Goal: Submit feedback/report problem: Submit feedback/report problem

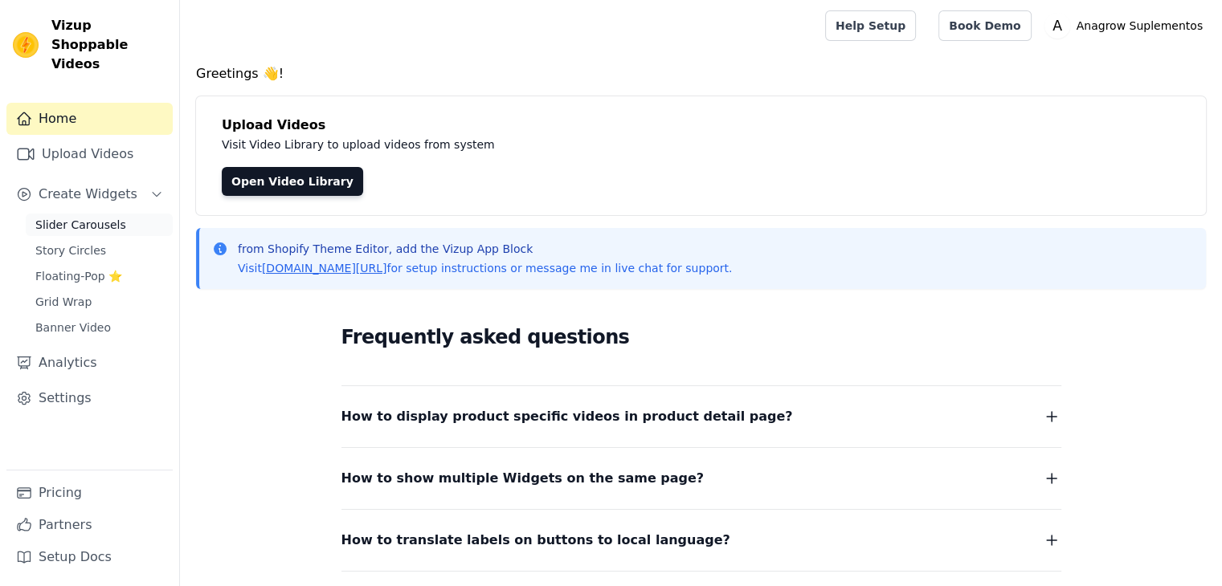
click at [71, 217] on span "Slider Carousels" at bounding box center [80, 225] width 91 height 16
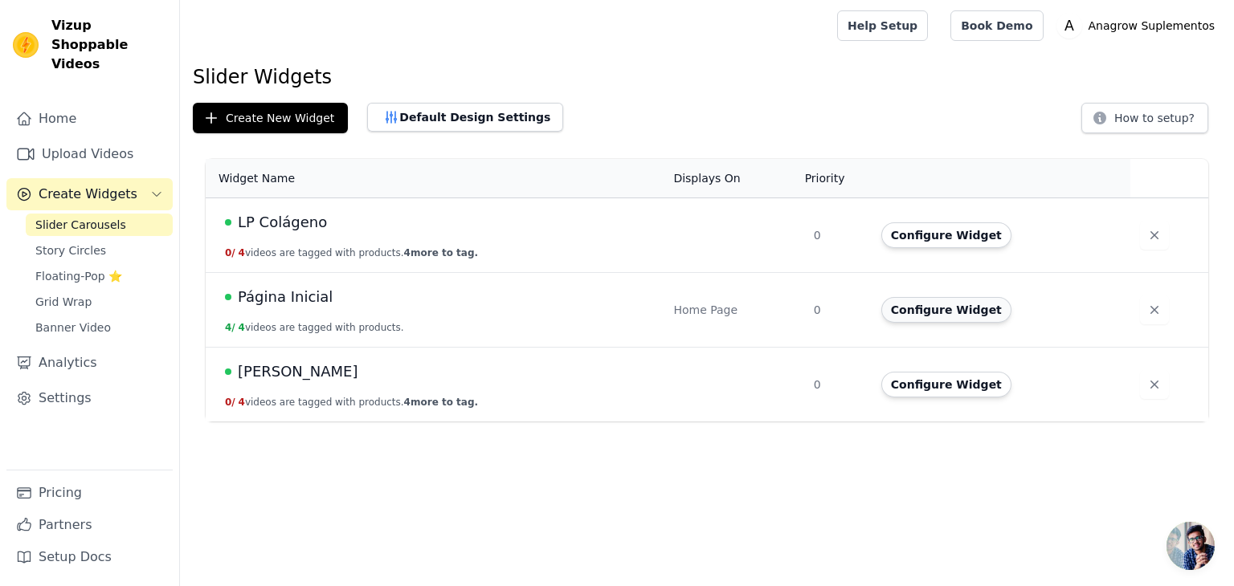
click at [960, 319] on button "Configure Widget" at bounding box center [946, 310] width 130 height 26
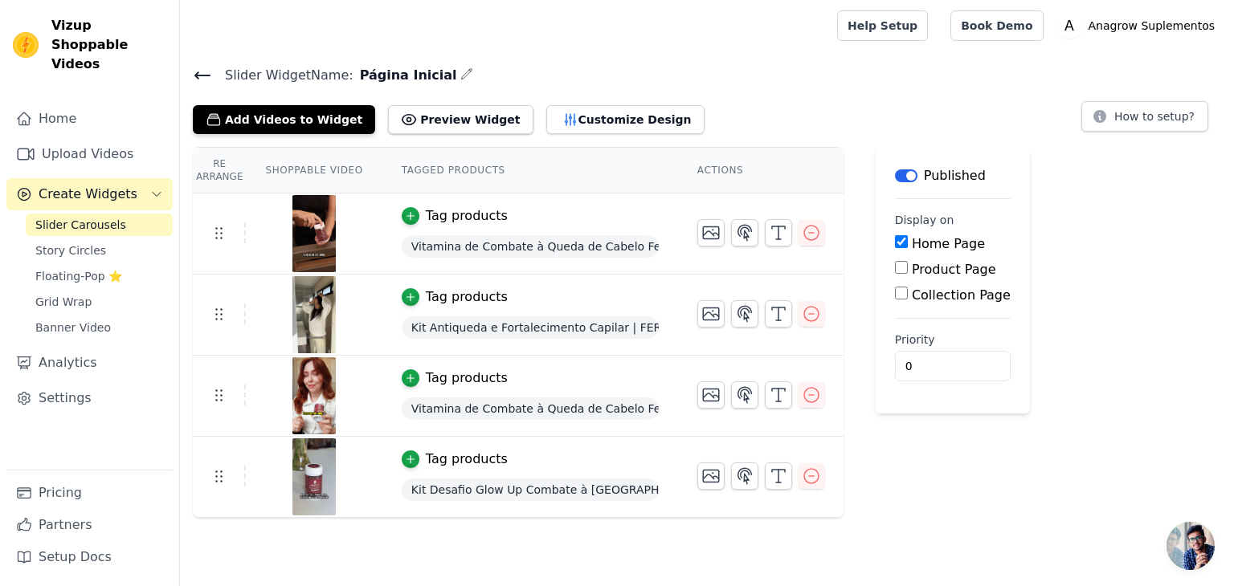
click at [944, 265] on label "Product Page" at bounding box center [954, 269] width 84 height 15
click at [908, 265] on input "Product Page" at bounding box center [901, 267] width 13 height 13
checkbox input "true"
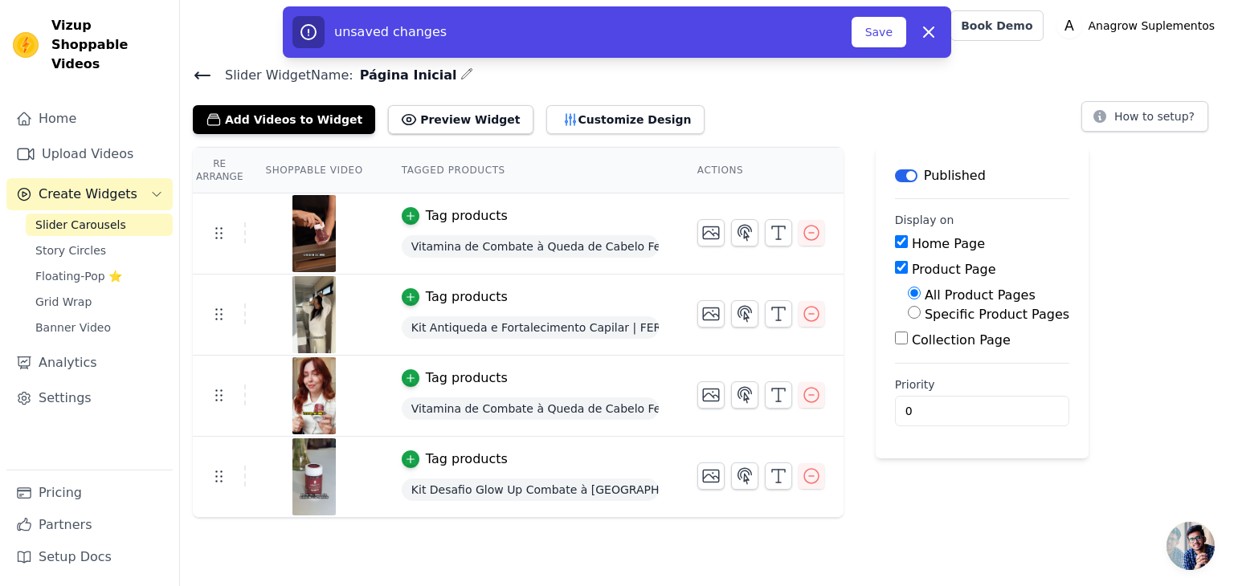
click at [912, 243] on label "Home Page" at bounding box center [948, 243] width 73 height 15
click at [907, 243] on input "Home Page" at bounding box center [901, 241] width 13 height 13
click at [895, 240] on input "Home Page" at bounding box center [901, 241] width 13 height 13
checkbox input "true"
click at [895, 263] on input "Product Page" at bounding box center [901, 267] width 13 height 13
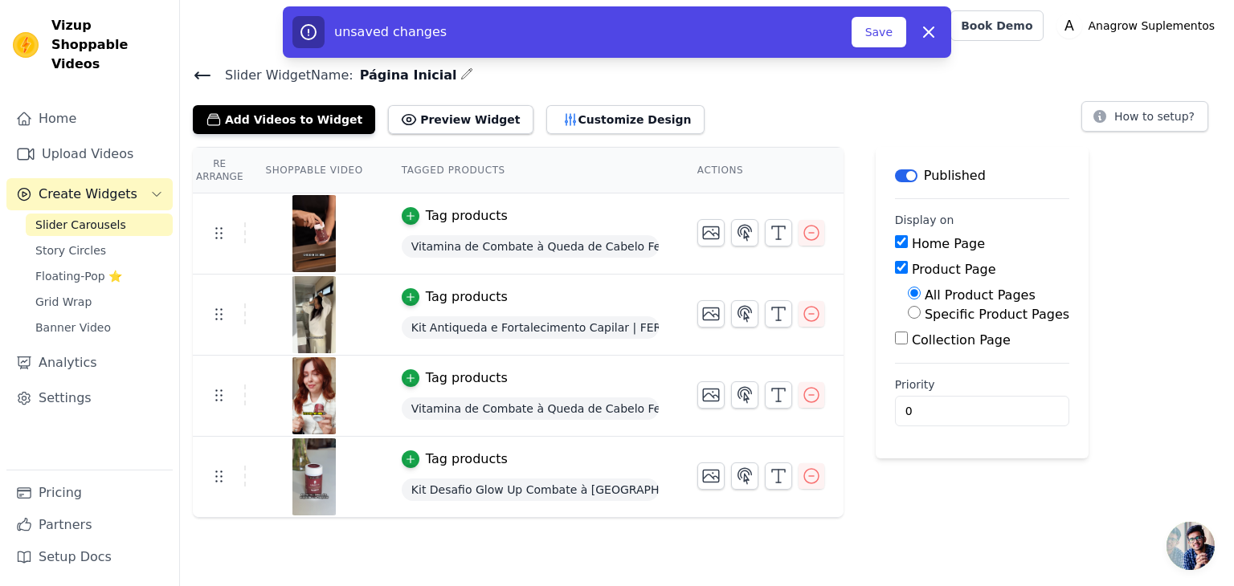
checkbox input "false"
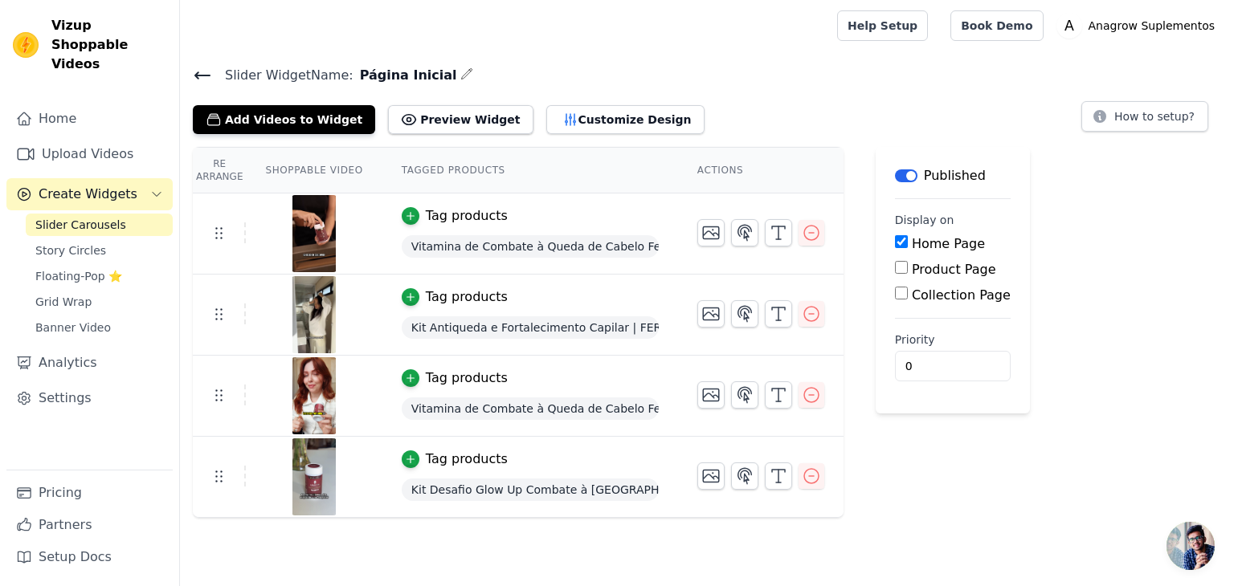
click at [902, 161] on main "Label Published Display on Home Page Product Page Collection Page Priority 0" at bounding box center [952, 280] width 154 height 267
click at [896, 181] on button "Label" at bounding box center [906, 175] width 22 height 13
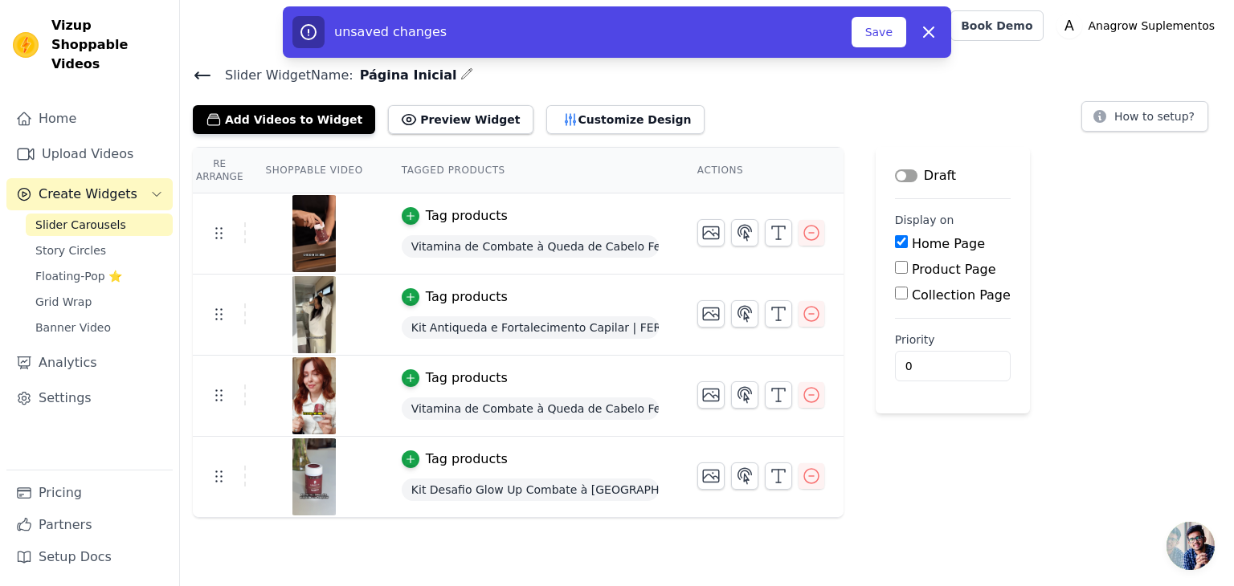
drag, startPoint x: 877, startPoint y: 33, endPoint x: 912, endPoint y: 55, distance: 41.5
click at [878, 33] on button "Save" at bounding box center [878, 32] width 55 height 31
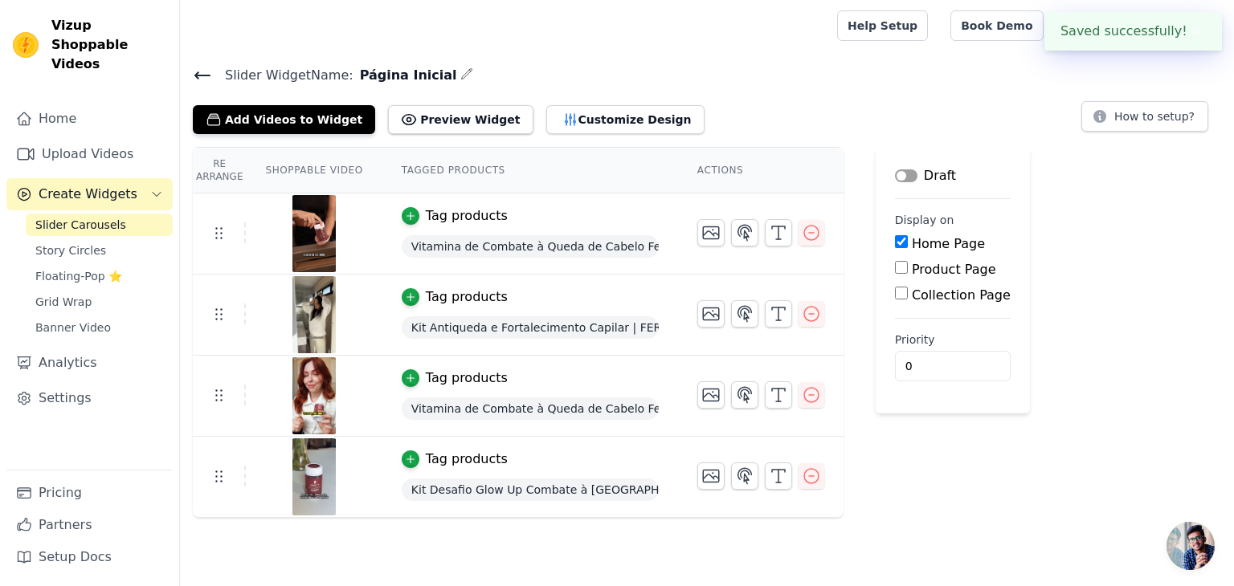
click at [906, 170] on div "Draft" at bounding box center [925, 175] width 61 height 19
click at [898, 173] on button "Label" at bounding box center [906, 175] width 22 height 13
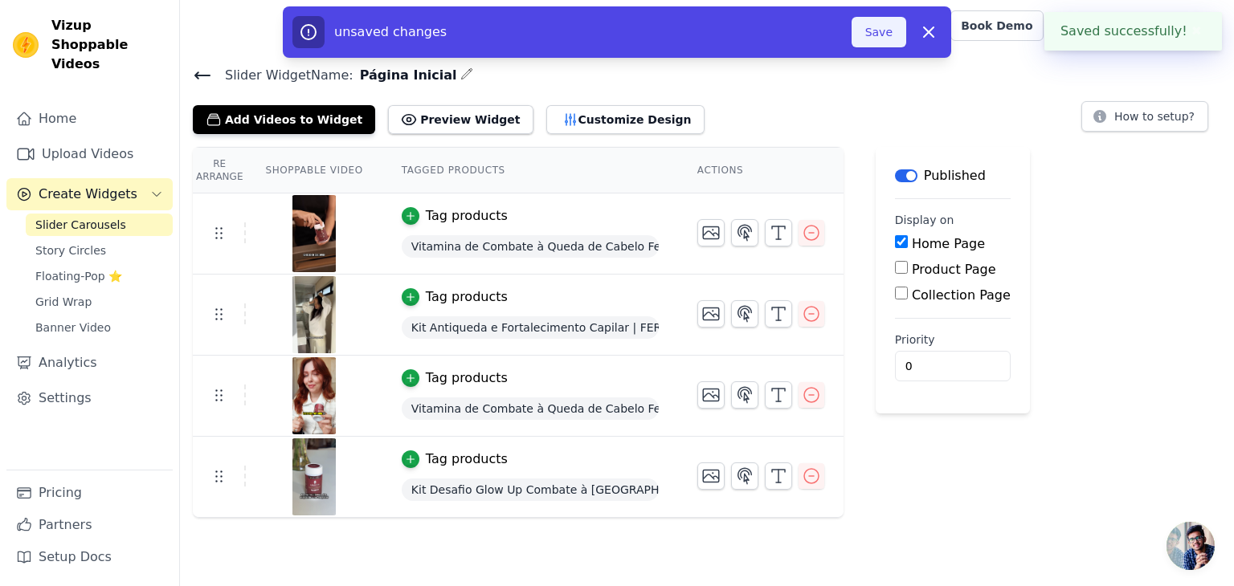
click at [878, 39] on button "Save" at bounding box center [878, 32] width 55 height 31
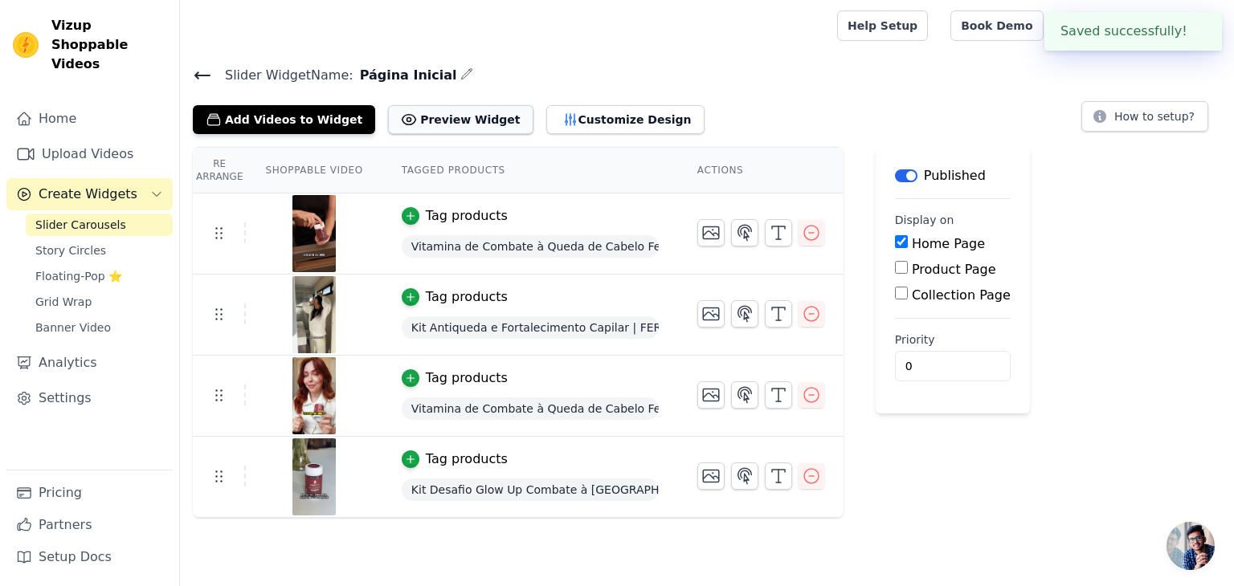
click at [427, 129] on button "Preview Widget" at bounding box center [460, 119] width 145 height 29
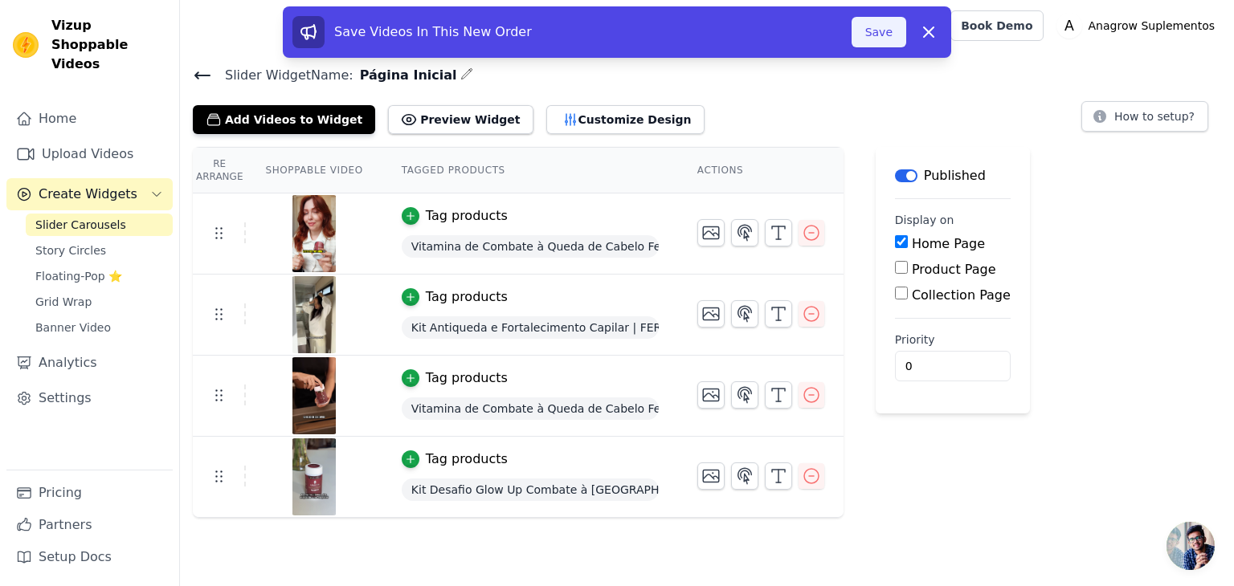
click at [880, 39] on button "Save" at bounding box center [878, 32] width 55 height 31
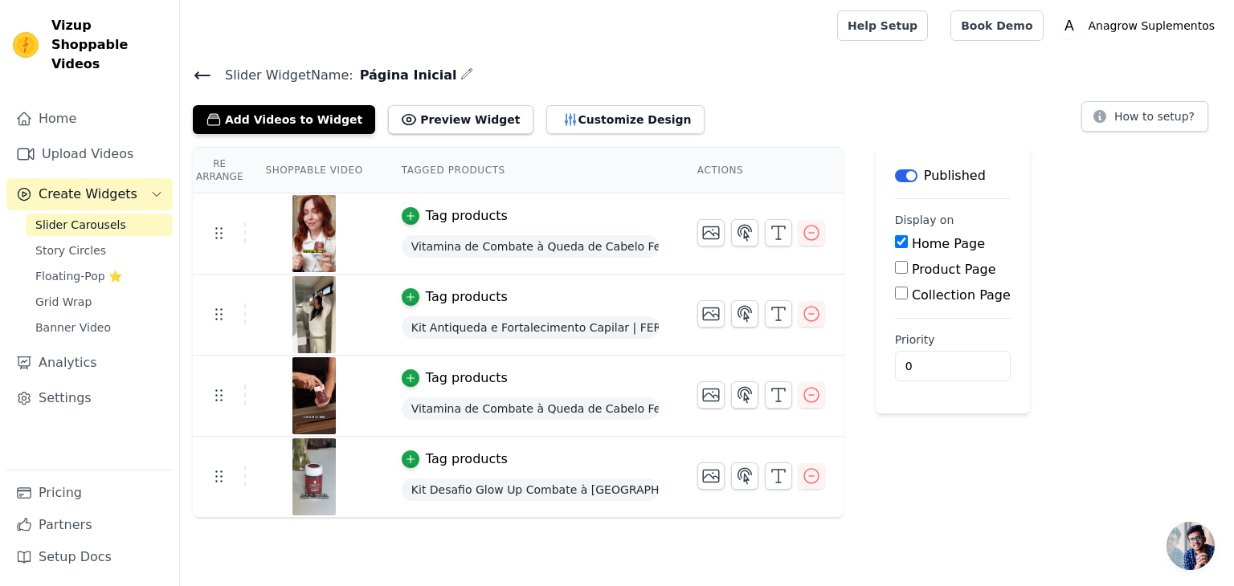
click at [317, 229] on img at bounding box center [314, 233] width 45 height 77
click at [296, 228] on img at bounding box center [314, 233] width 45 height 77
click at [204, 228] on td at bounding box center [219, 232] width 53 height 21
click at [304, 221] on img at bounding box center [314, 233] width 45 height 77
drag, startPoint x: 301, startPoint y: 300, endPoint x: 299, endPoint y: 354, distance: 54.7
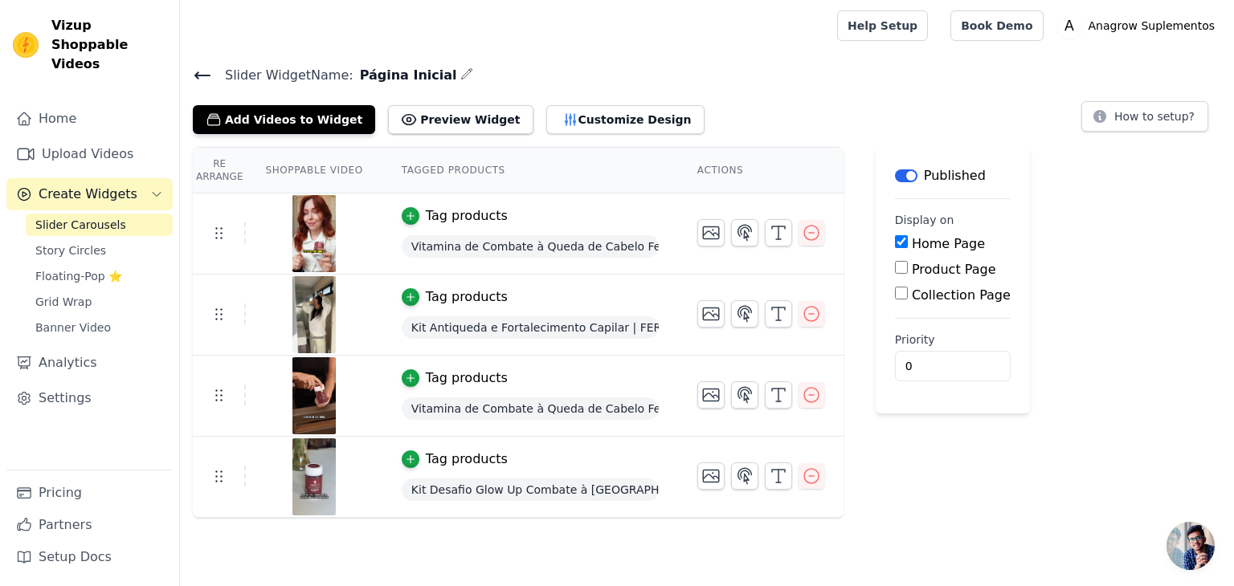
click at [301, 301] on img at bounding box center [314, 314] width 45 height 77
click at [296, 172] on th "Shoppable Video" at bounding box center [314, 171] width 136 height 46
click at [319, 131] on button "Add Videos to Widget" at bounding box center [284, 119] width 182 height 29
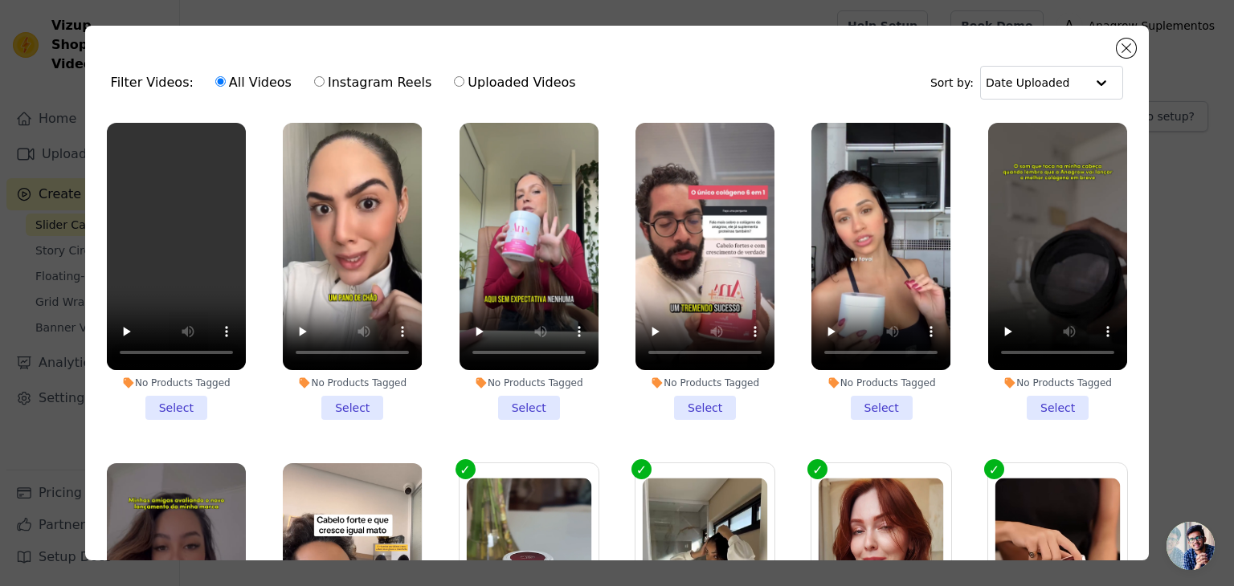
click at [490, 78] on label "Uploaded Videos" at bounding box center [514, 82] width 123 height 21
click at [464, 78] on input "Uploaded Videos" at bounding box center [459, 81] width 10 height 10
radio input "true"
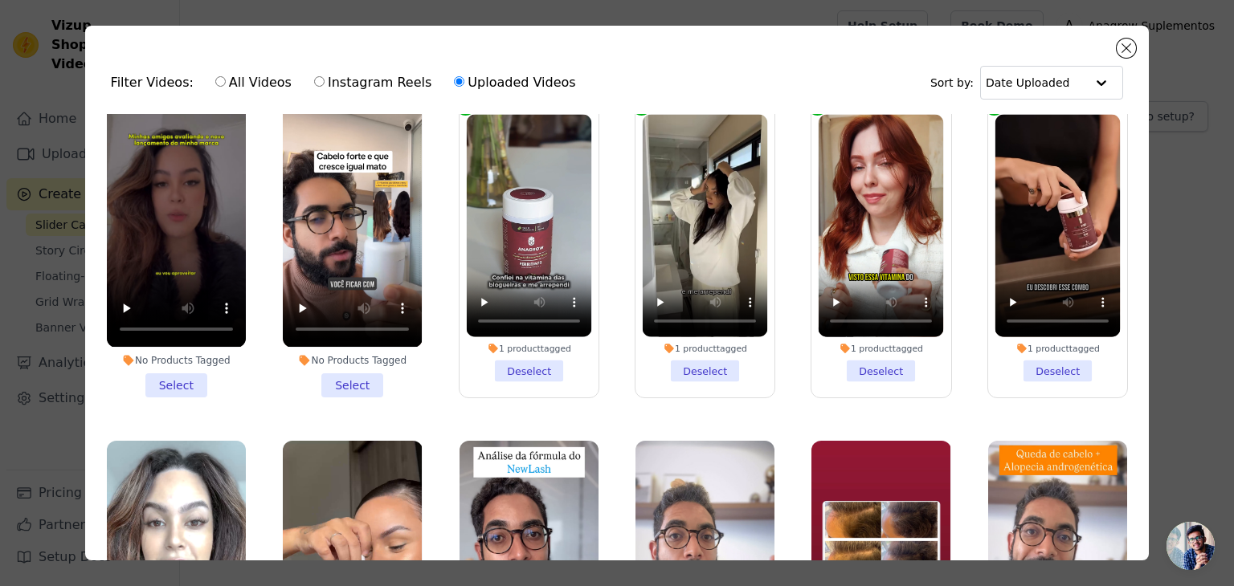
scroll to position [321, 0]
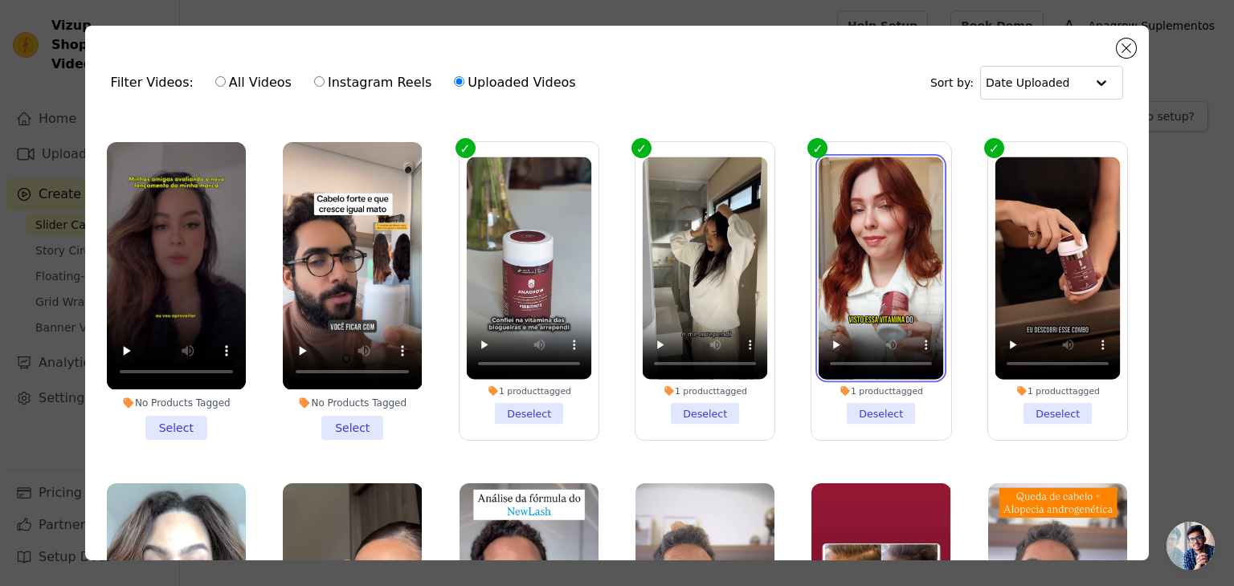
click at [871, 267] on video at bounding box center [880, 268] width 125 height 223
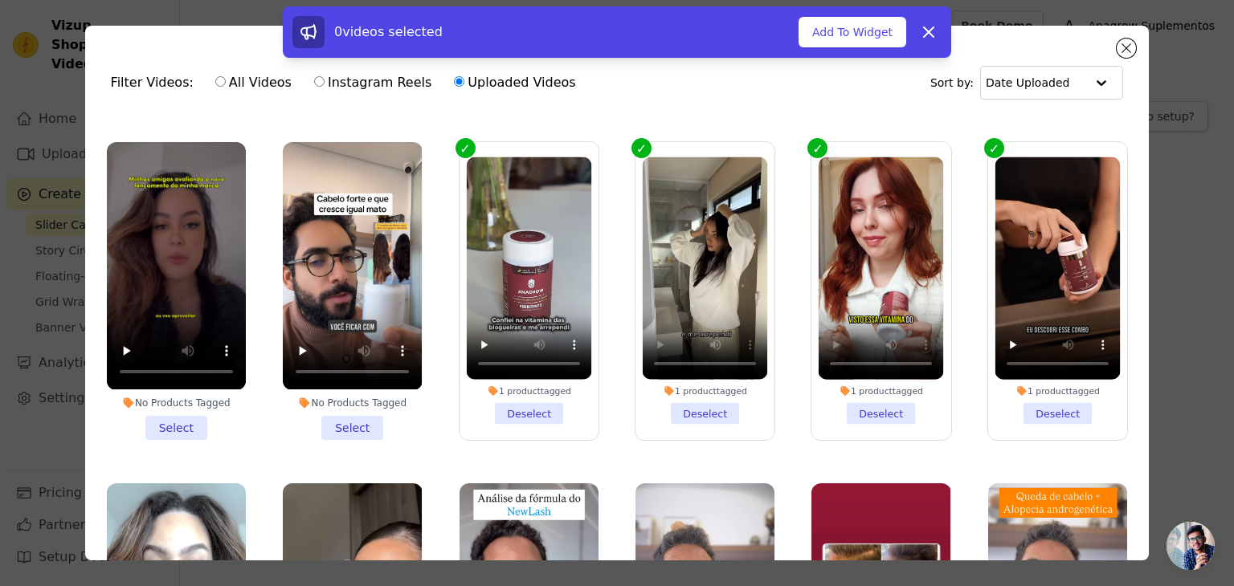
click at [510, 407] on li "1 product tagged Deselect" at bounding box center [528, 290] width 125 height 267
click at [0, 0] on input "1 product tagged Deselect" at bounding box center [0, 0] width 0 height 0
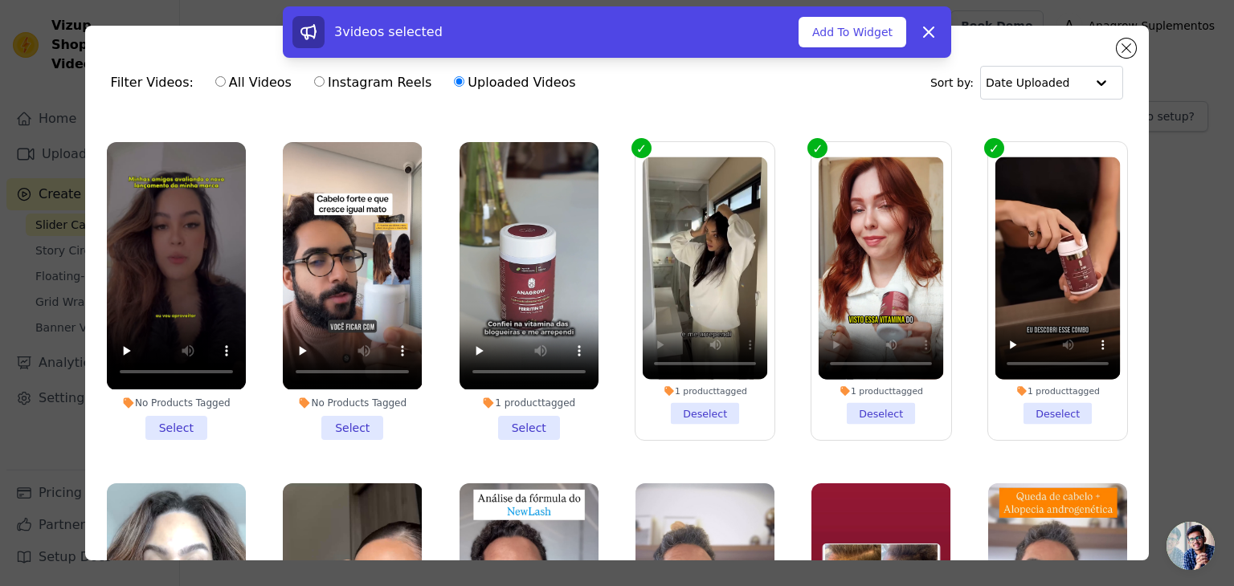
click at [681, 407] on li "1 product tagged Deselect" at bounding box center [705, 290] width 125 height 267
click at [0, 0] on input "1 product tagged Deselect" at bounding box center [0, 0] width 0 height 0
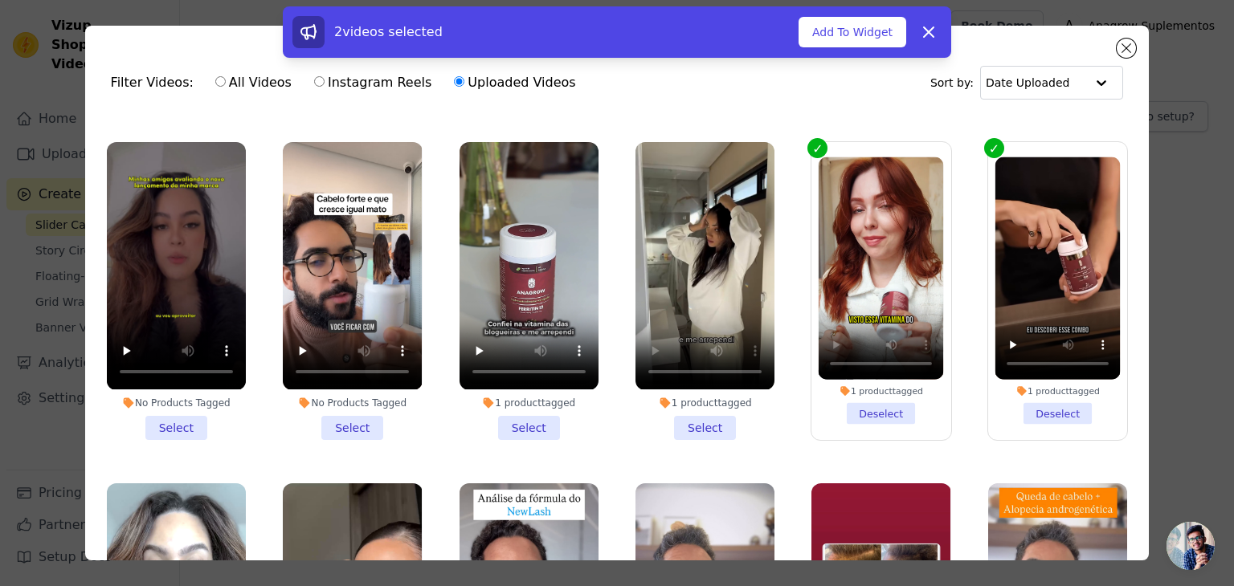
click at [848, 403] on li "1 product tagged Deselect" at bounding box center [880, 290] width 125 height 267
click at [0, 0] on input "1 product tagged Deselect" at bounding box center [0, 0] width 0 height 0
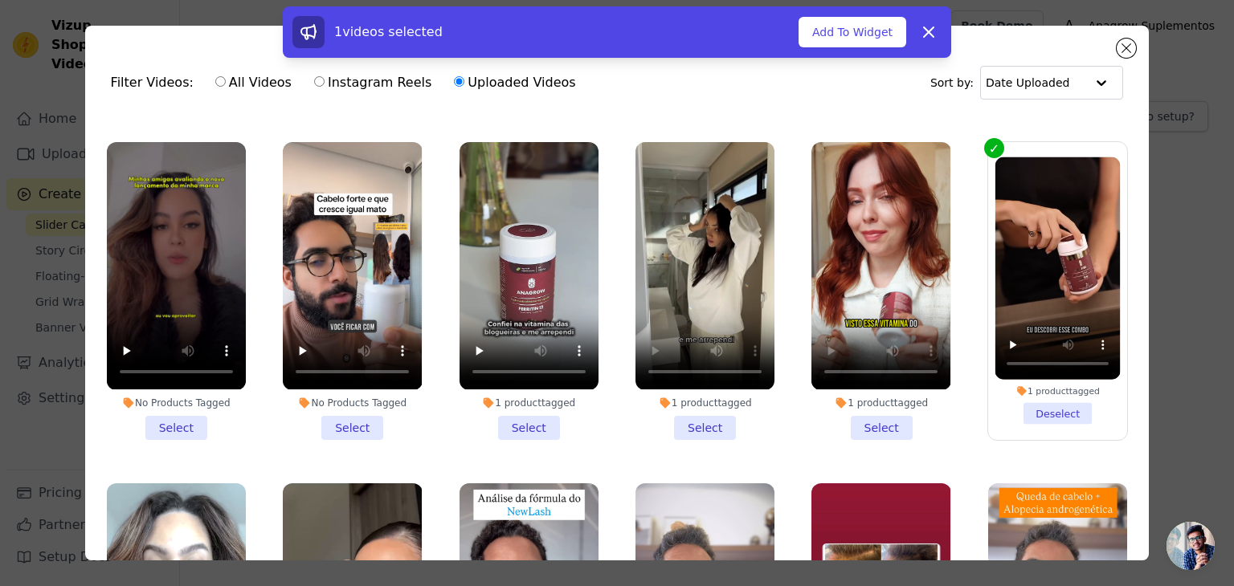
click at [1031, 408] on li "1 product tagged Deselect" at bounding box center [1057, 290] width 125 height 267
click at [0, 0] on input "1 product tagged Deselect" at bounding box center [0, 0] width 0 height 0
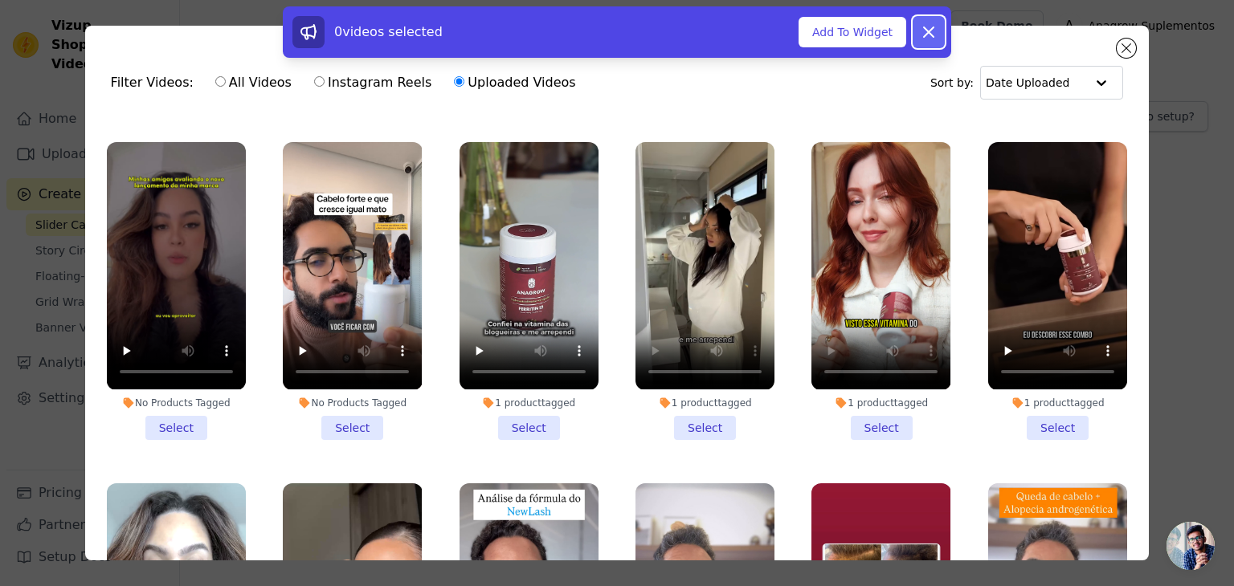
click at [930, 36] on icon at bounding box center [928, 31] width 19 height 19
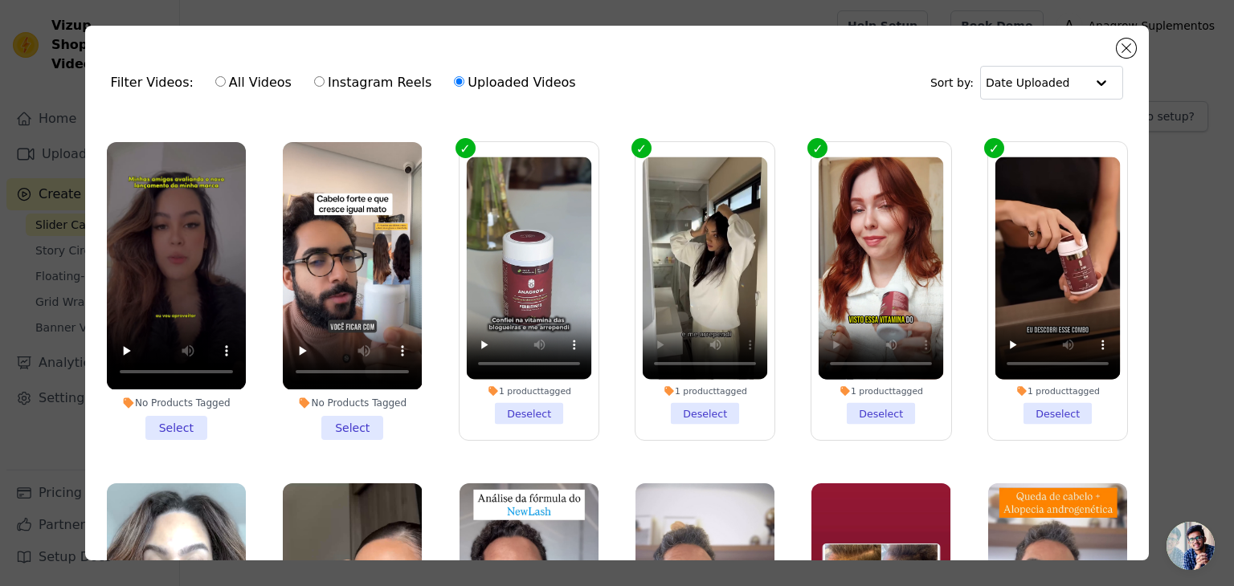
click at [1028, 398] on li "1 product tagged Deselect" at bounding box center [1057, 290] width 125 height 267
click at [0, 0] on input "1 product tagged Deselect" at bounding box center [0, 0] width 0 height 0
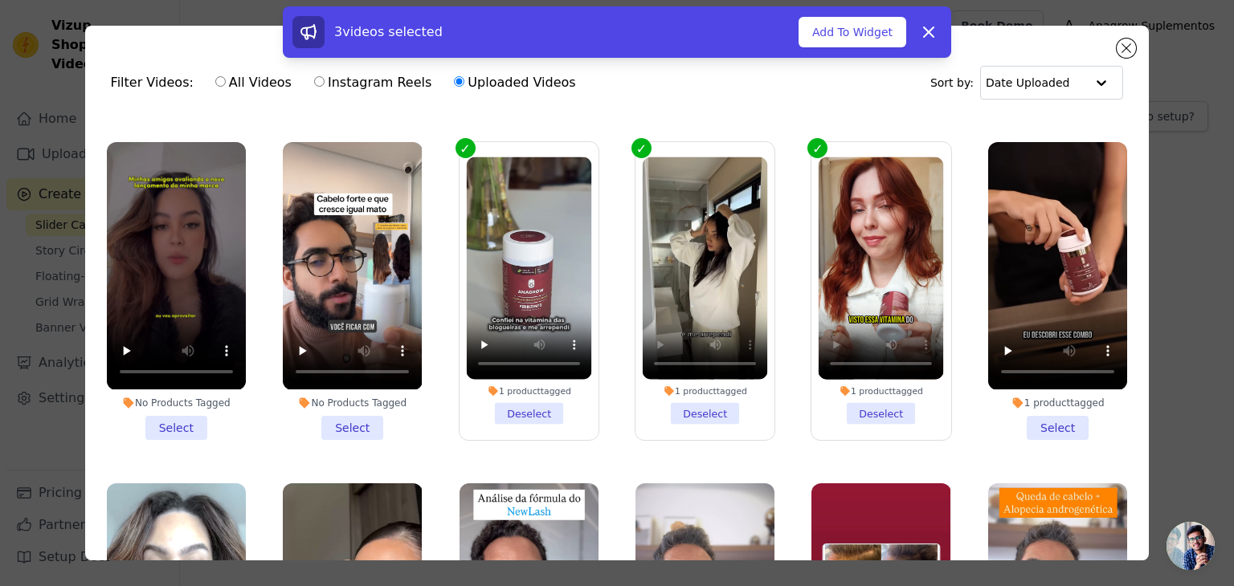
drag, startPoint x: 924, startPoint y: 418, endPoint x: 883, endPoint y: 415, distance: 41.1
click at [922, 418] on label "1 product tagged Deselect" at bounding box center [880, 290] width 141 height 299
click at [0, 0] on input "1 product tagged Deselect" at bounding box center [0, 0] width 0 height 0
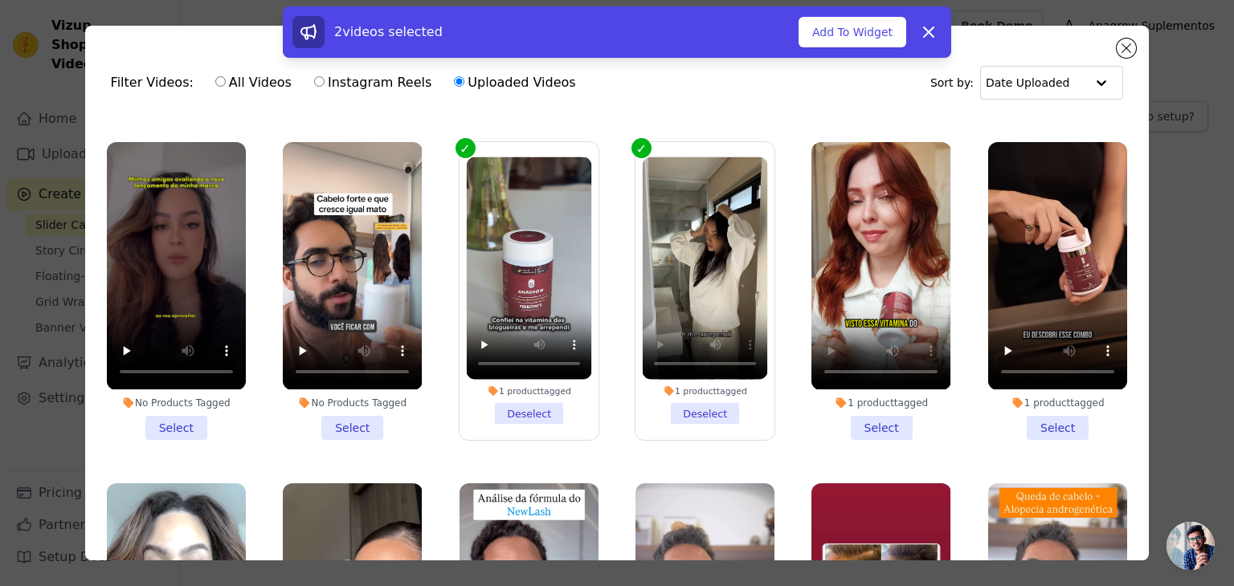
drag, startPoint x: 712, startPoint y: 402, endPoint x: 586, endPoint y: 390, distance: 126.7
click at [705, 401] on li "1 product tagged Deselect" at bounding box center [705, 290] width 125 height 267
drag, startPoint x: 699, startPoint y: 401, endPoint x: 761, endPoint y: 235, distance: 176.6
click at [699, 396] on li "1 product tagged Deselect" at bounding box center [705, 290] width 125 height 267
click at [0, 0] on input "1 product tagged Deselect" at bounding box center [0, 0] width 0 height 0
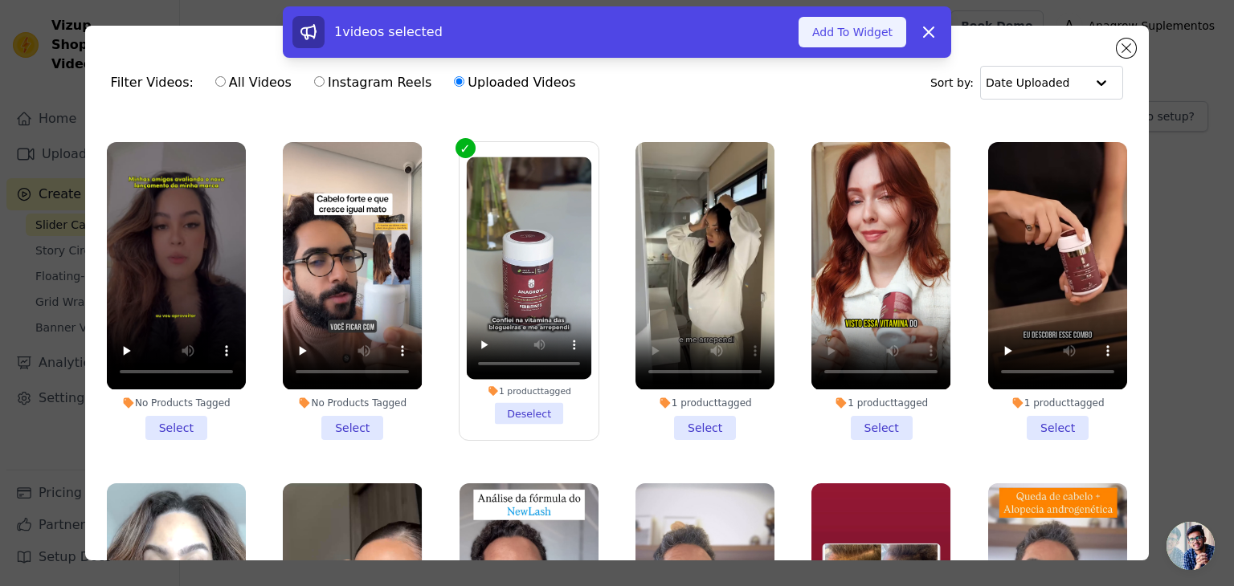
click at [854, 23] on button "Add To Widget" at bounding box center [852, 32] width 108 height 31
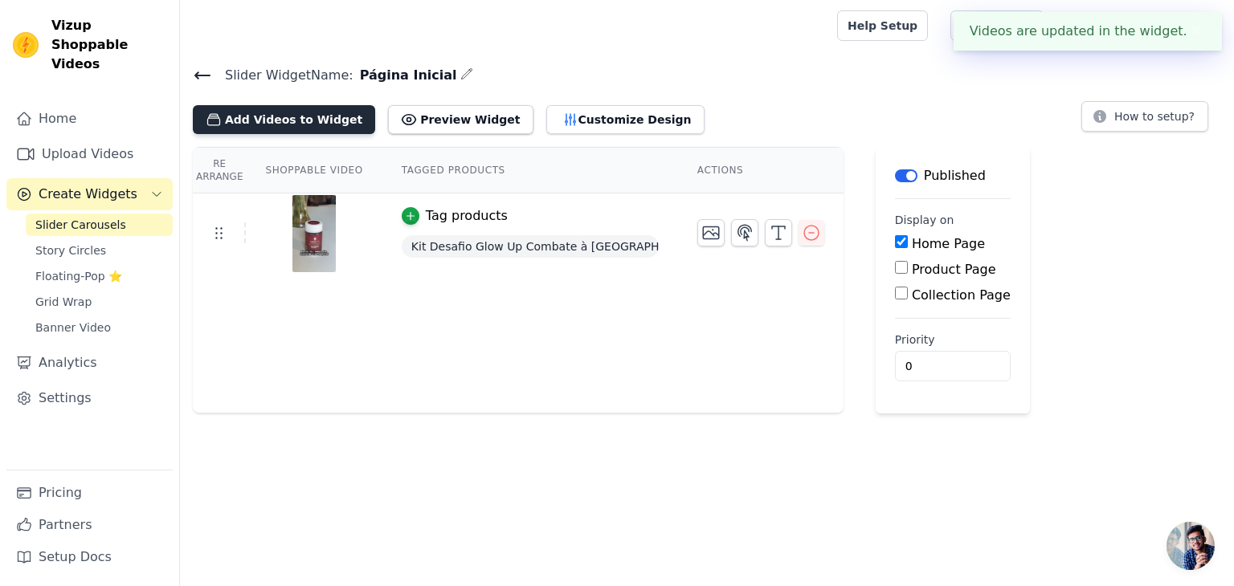
click at [272, 125] on button "Add Videos to Widget" at bounding box center [284, 119] width 182 height 29
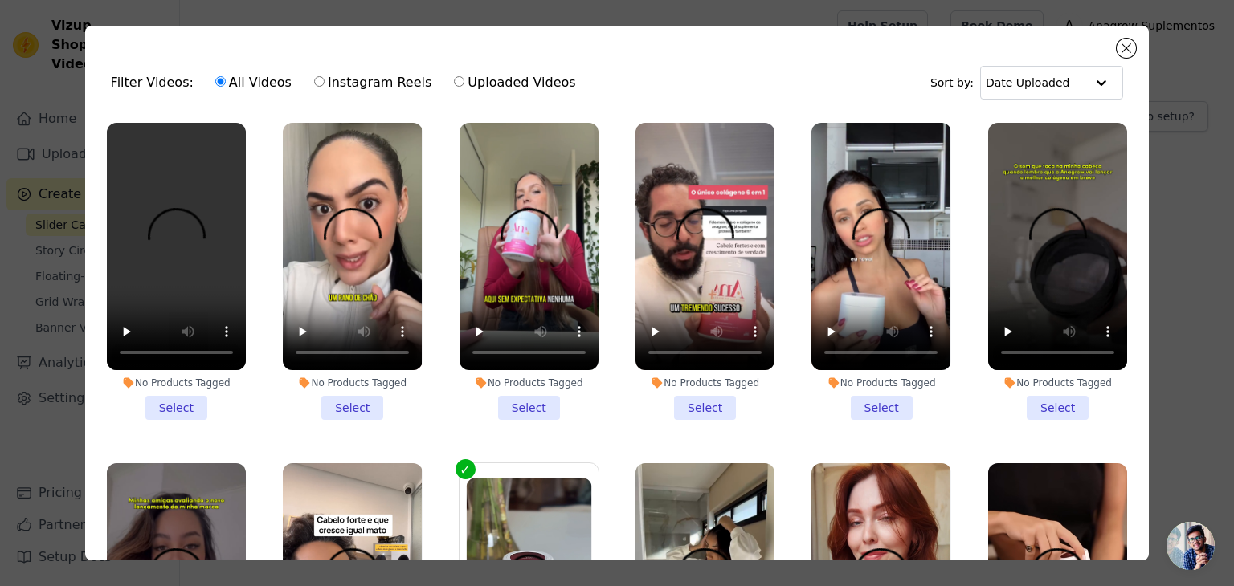
click at [471, 89] on label "Uploaded Videos" at bounding box center [514, 82] width 123 height 21
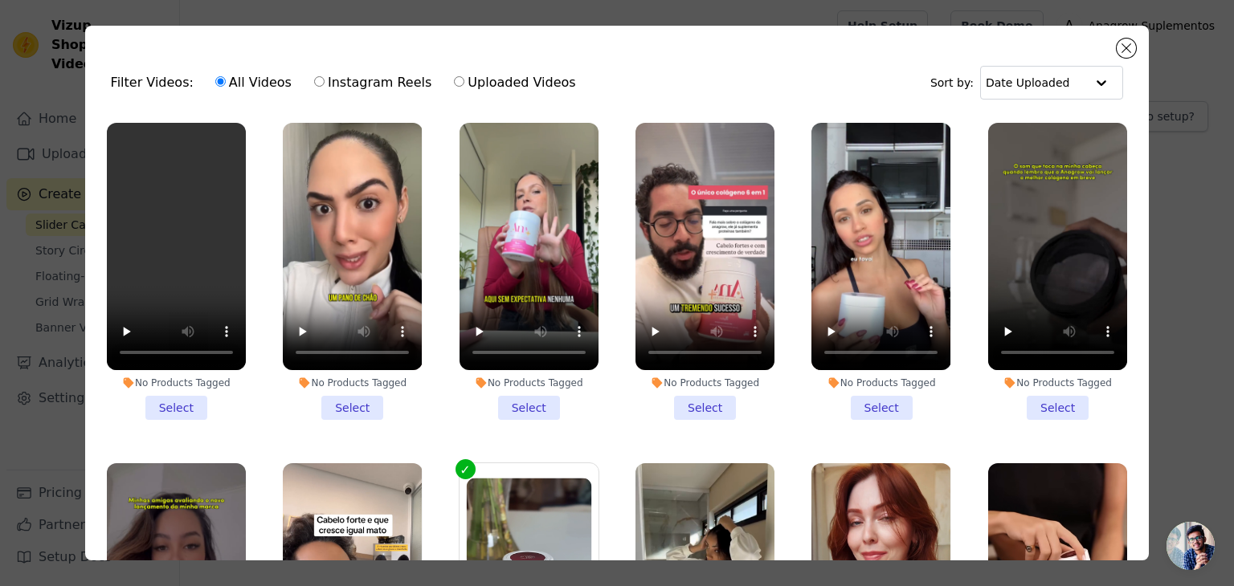
click at [464, 87] on input "Uploaded Videos" at bounding box center [459, 81] width 10 height 10
radio input "true"
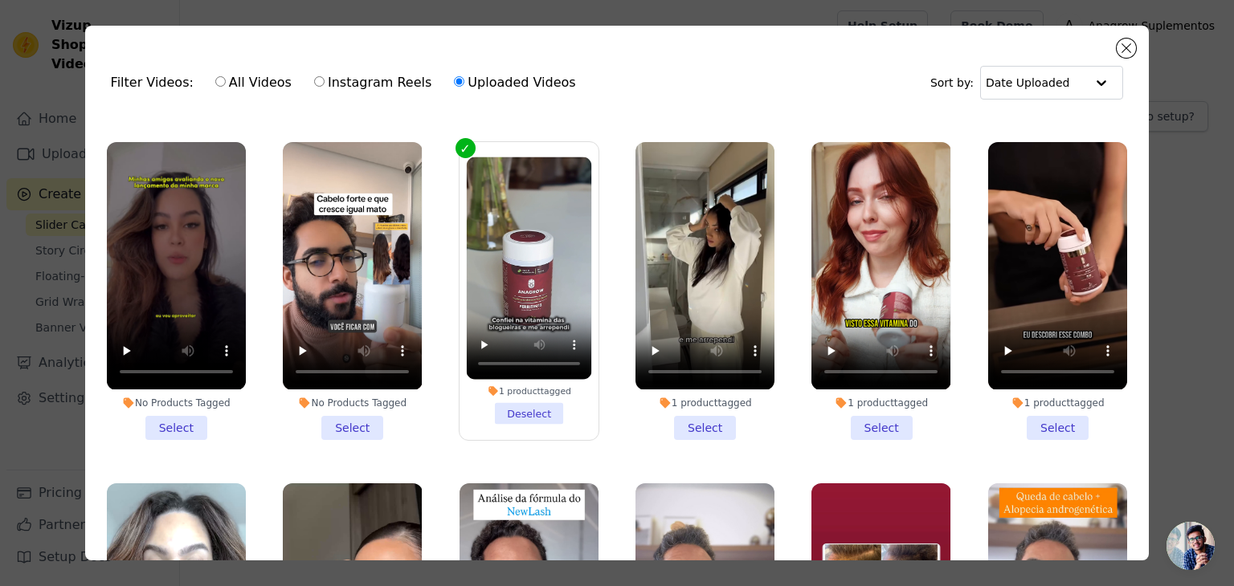
click at [685, 421] on li "1 product tagged Select" at bounding box center [704, 290] width 139 height 297
click at [0, 0] on input "1 product tagged Select" at bounding box center [0, 0] width 0 height 0
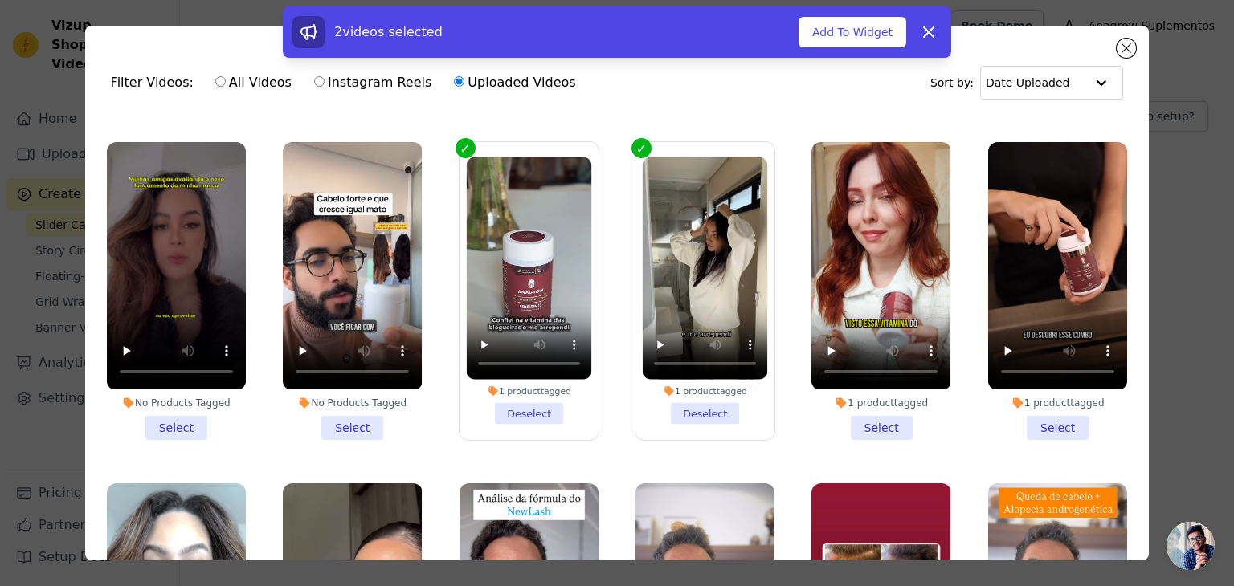
click at [860, 415] on li "1 product tagged Select" at bounding box center [880, 290] width 139 height 297
click at [0, 0] on input "1 product tagged Select" at bounding box center [0, 0] width 0 height 0
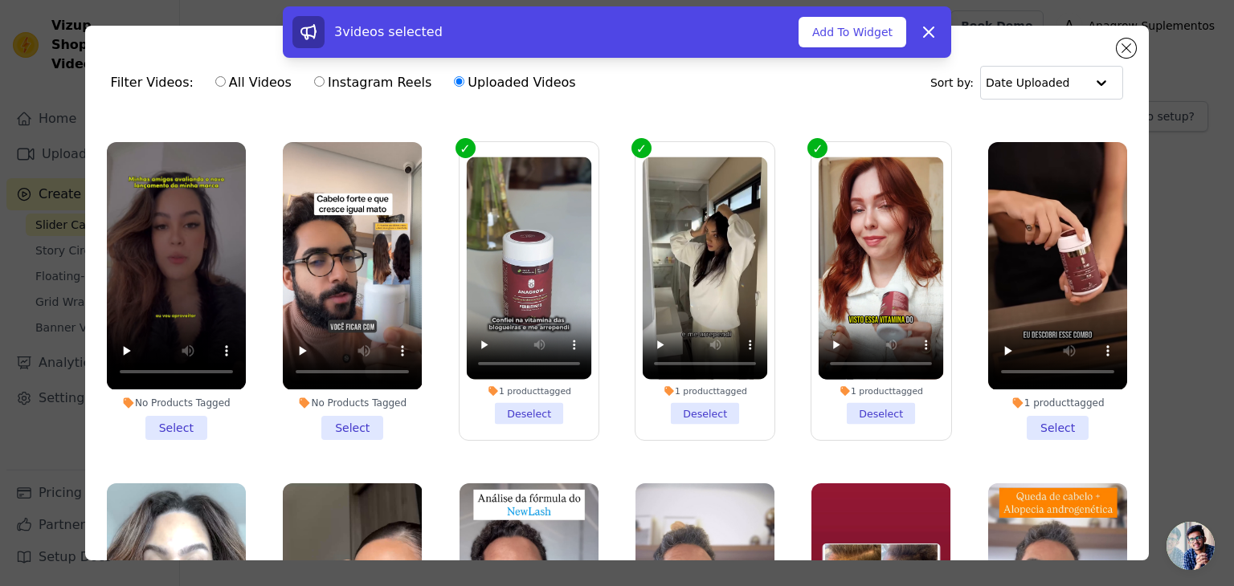
drag, startPoint x: 1022, startPoint y: 423, endPoint x: 1072, endPoint y: 438, distance: 52.6
click at [1022, 424] on li "1 product tagged Select" at bounding box center [1057, 290] width 139 height 297
click at [0, 0] on input "1 product tagged Select" at bounding box center [0, 0] width 0 height 0
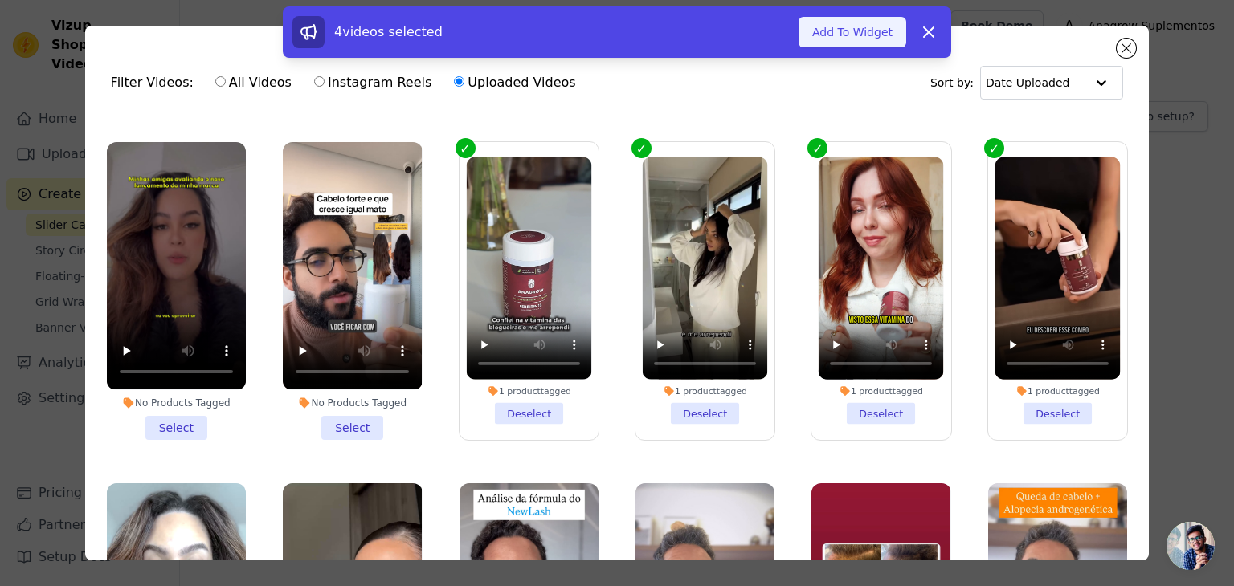
click at [847, 29] on button "Add To Widget" at bounding box center [852, 32] width 108 height 31
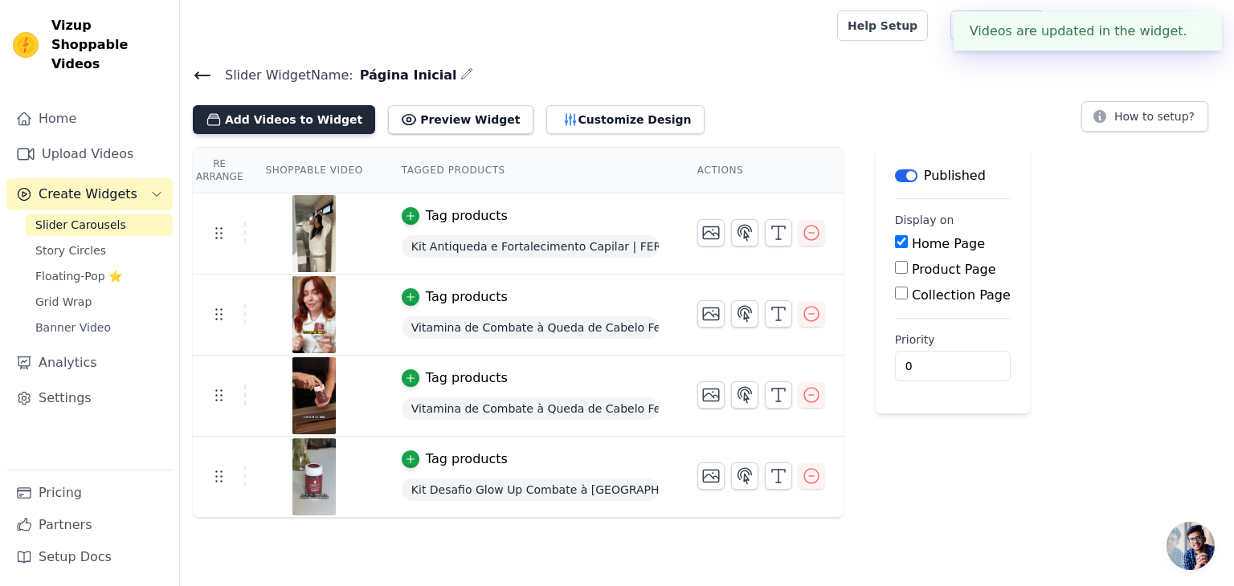
click at [267, 122] on button "Add Videos to Widget" at bounding box center [284, 119] width 182 height 29
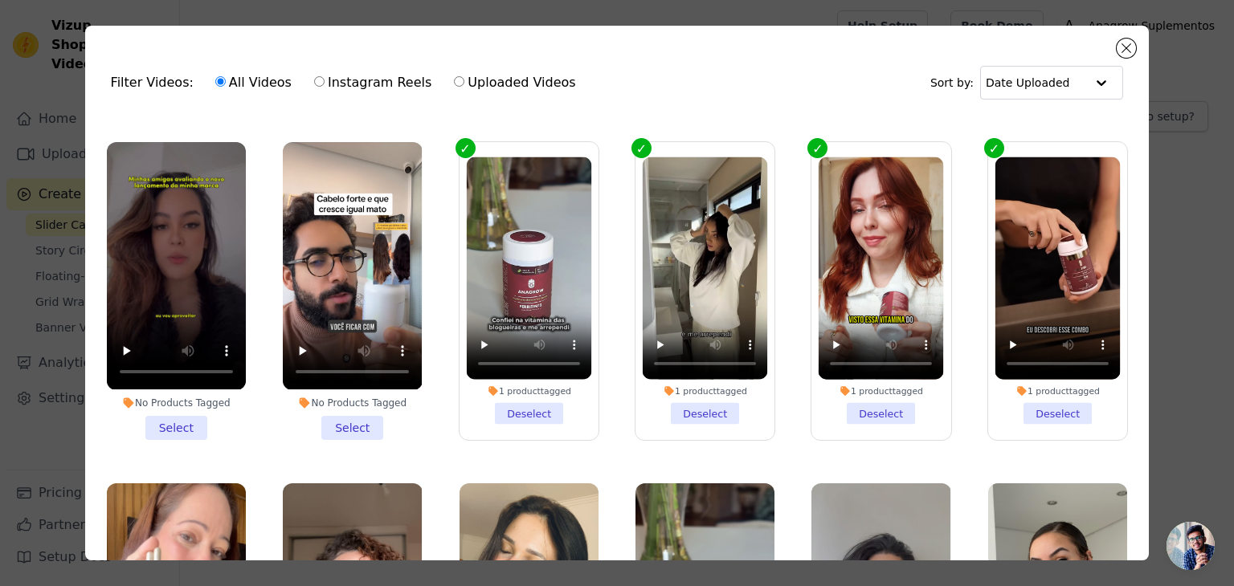
click at [507, 406] on li "1 product tagged Deselect" at bounding box center [528, 290] width 125 height 267
click at [0, 0] on input "1 product tagged Deselect" at bounding box center [0, 0] width 0 height 0
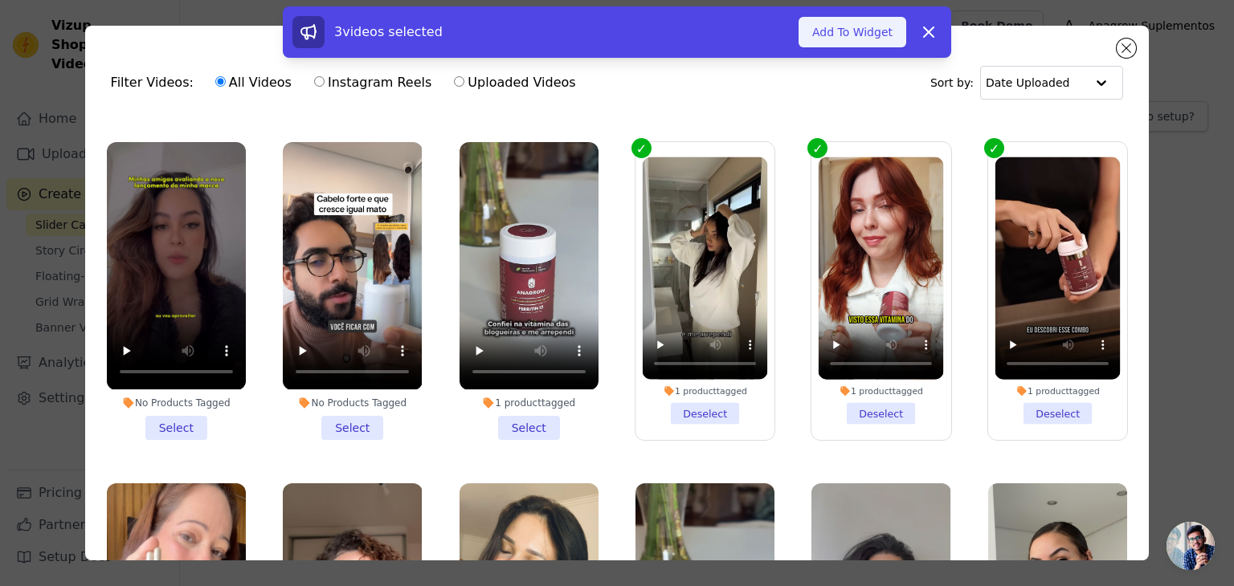
click at [859, 35] on button "Add To Widget" at bounding box center [852, 32] width 108 height 31
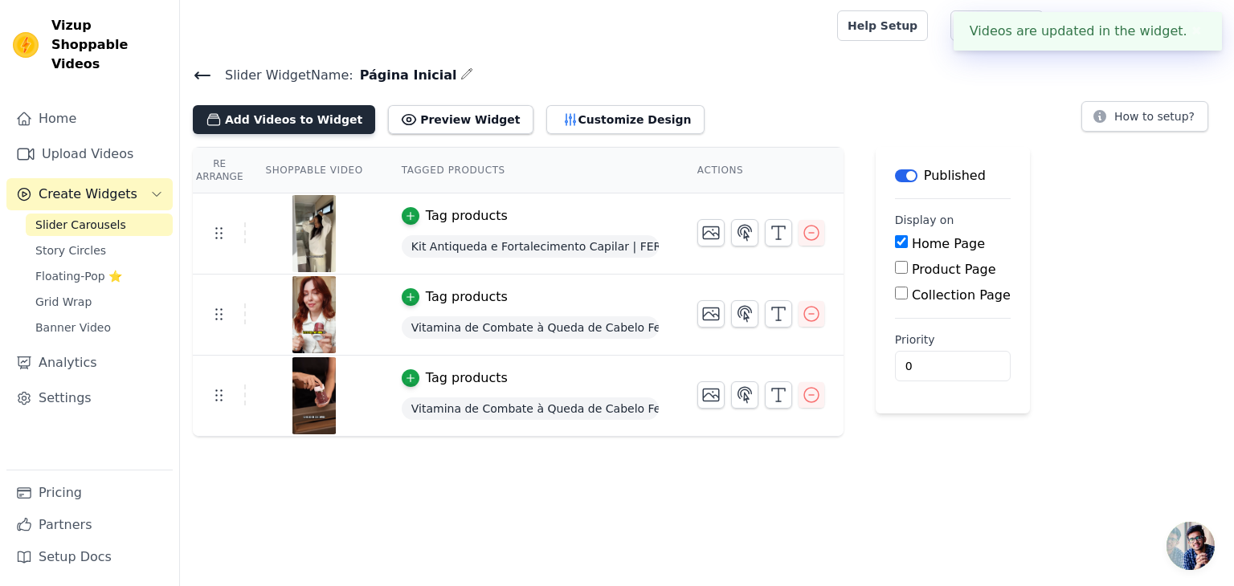
click at [270, 113] on button "Add Videos to Widget" at bounding box center [284, 119] width 182 height 29
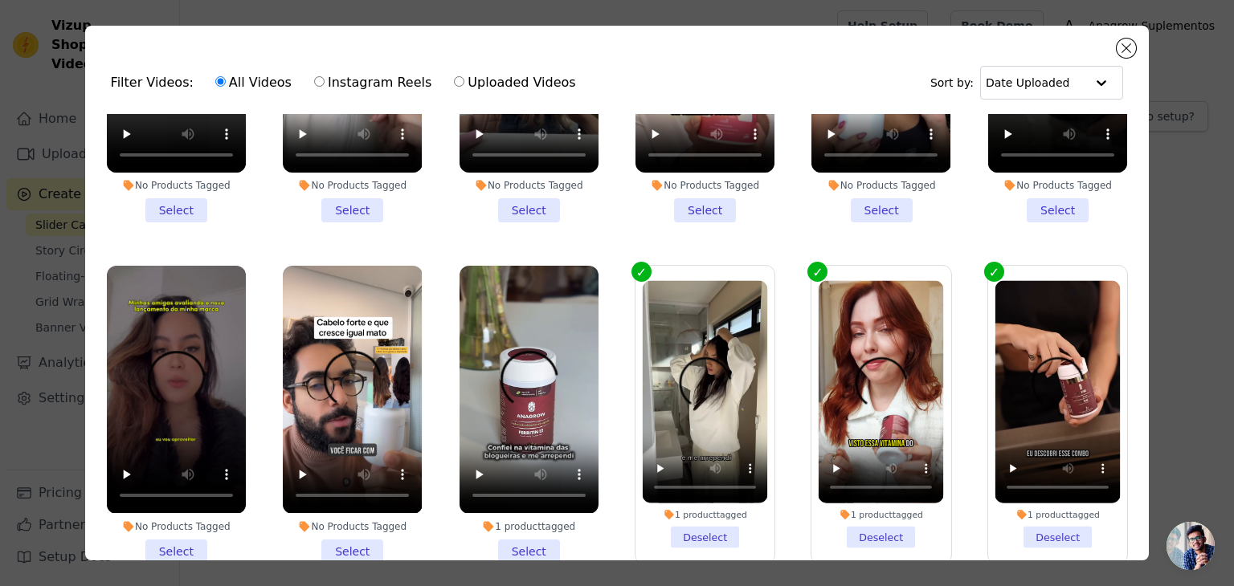
scroll to position [241, 0]
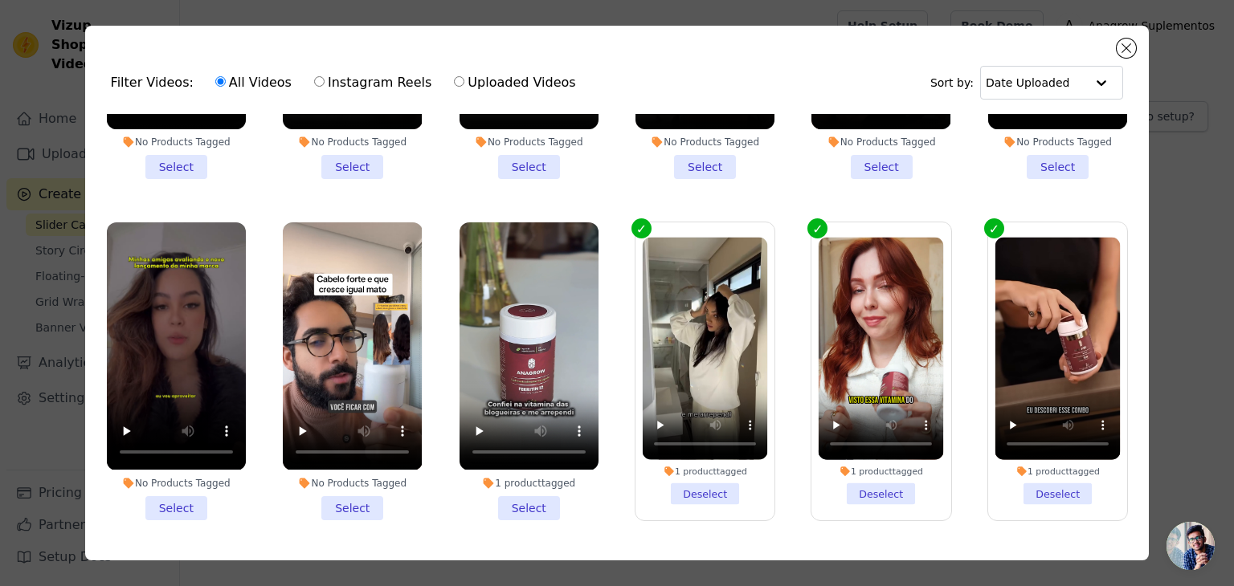
click at [506, 505] on li "1 product tagged Select" at bounding box center [528, 370] width 139 height 297
click at [0, 0] on input "1 product tagged Select" at bounding box center [0, 0] width 0 height 0
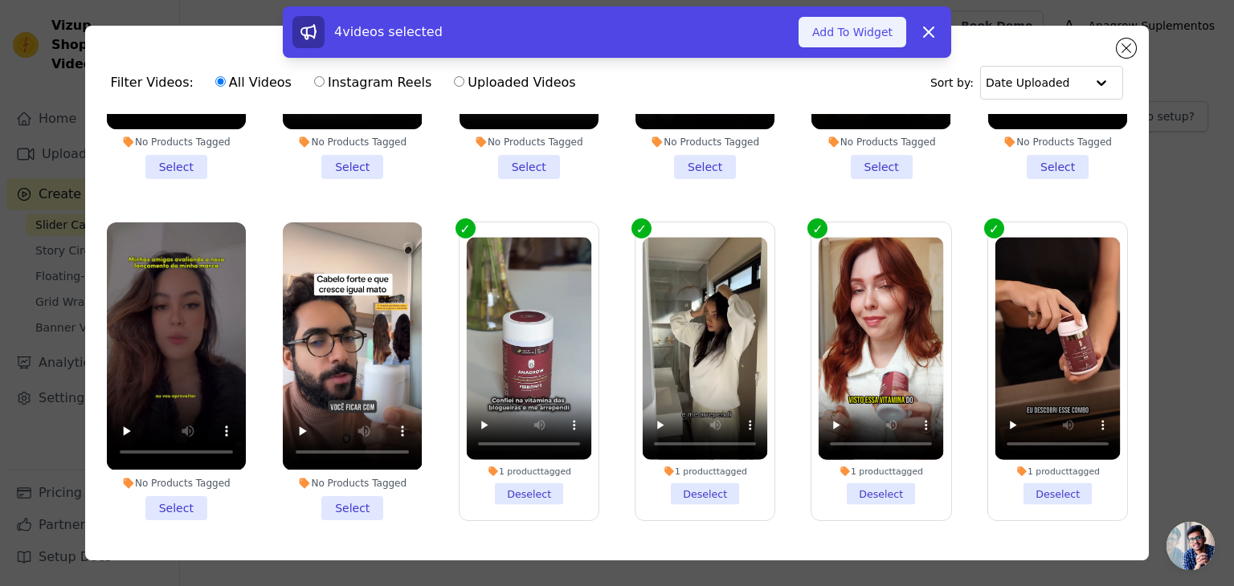
click at [855, 43] on button "Add To Widget" at bounding box center [852, 32] width 108 height 31
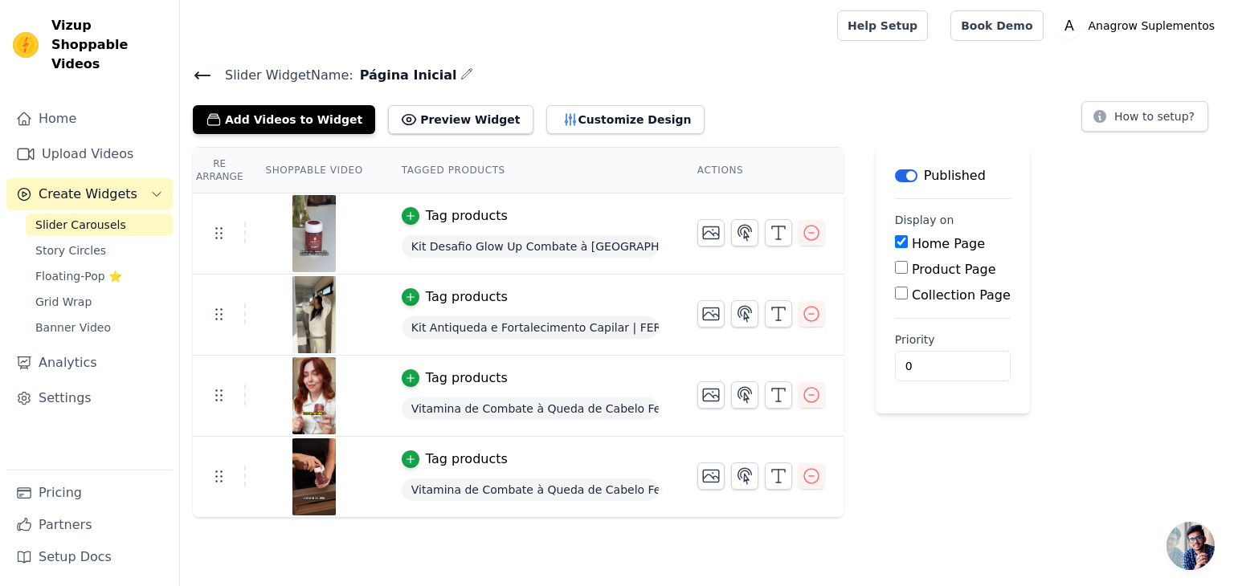
click at [1209, 547] on span "Bate-papo aberto" at bounding box center [1190, 546] width 48 height 48
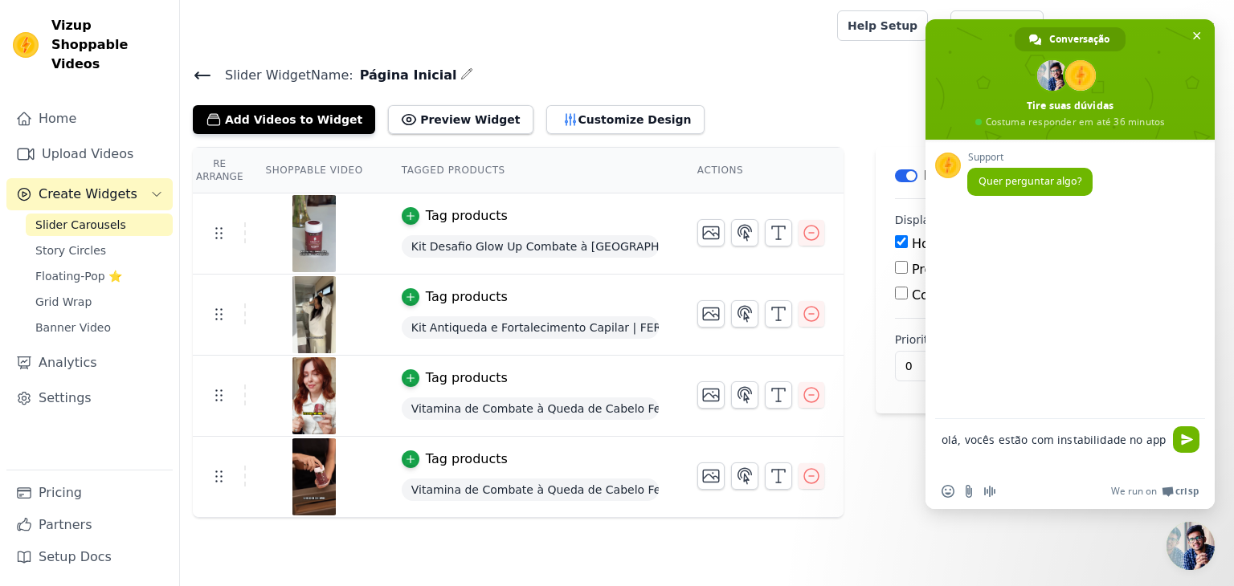
type textarea "olá, vocês estão com instabilidade no app?"
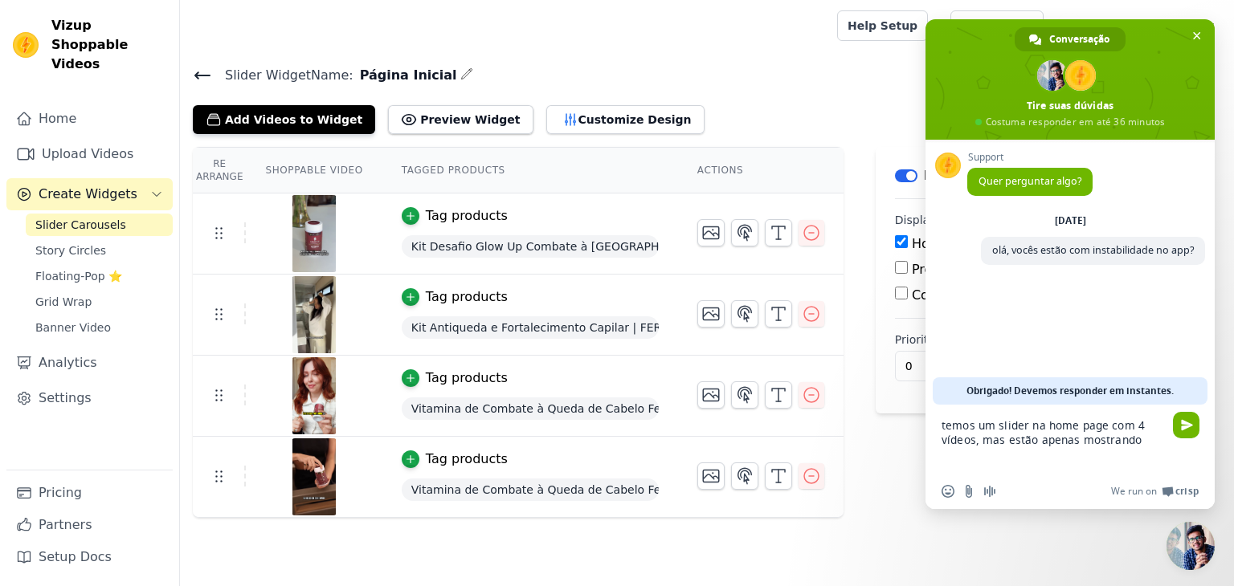
type textarea "temos um slider na home page com 4 vídeos, mas estão apenas mostrando 2"
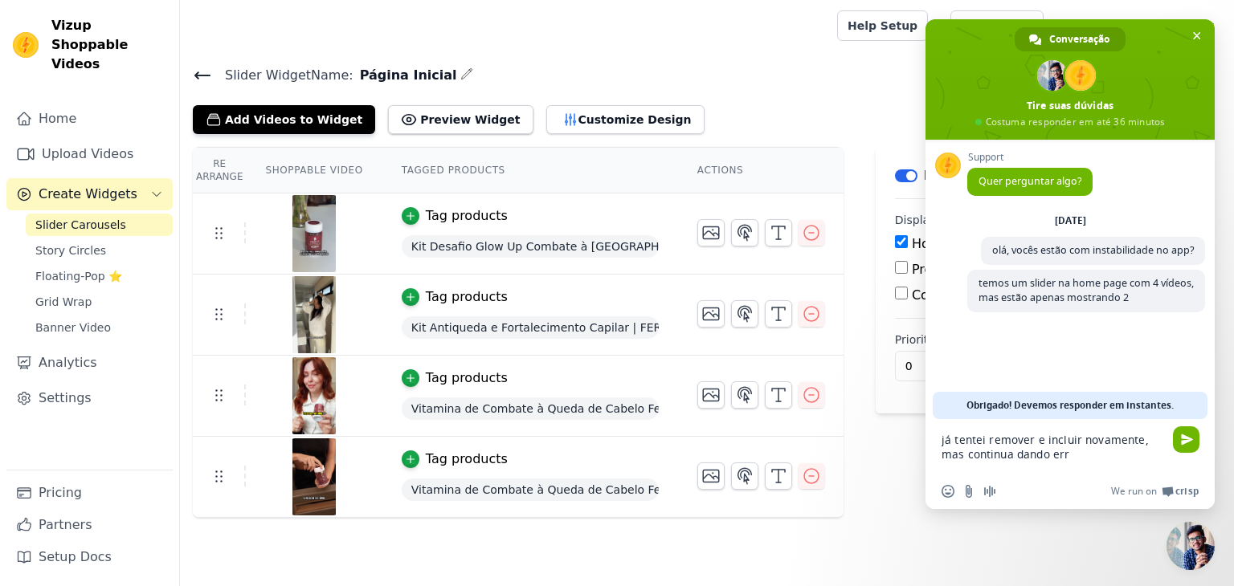
type textarea "já tentei remover e incluir novamente, mas continua dando erro"
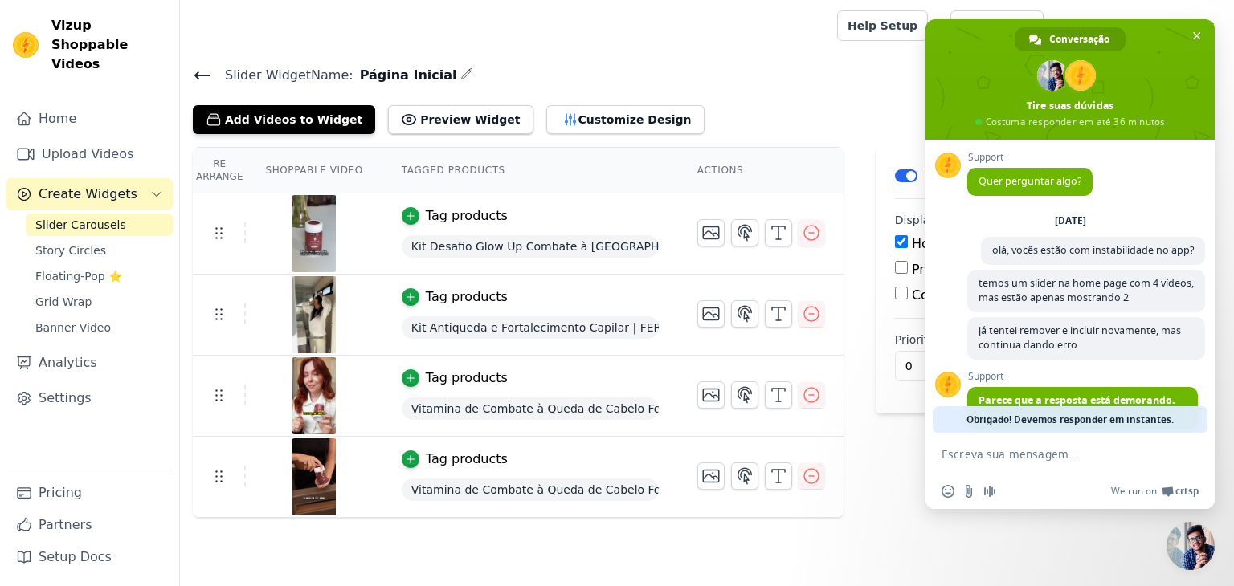
scroll to position [95, 0]
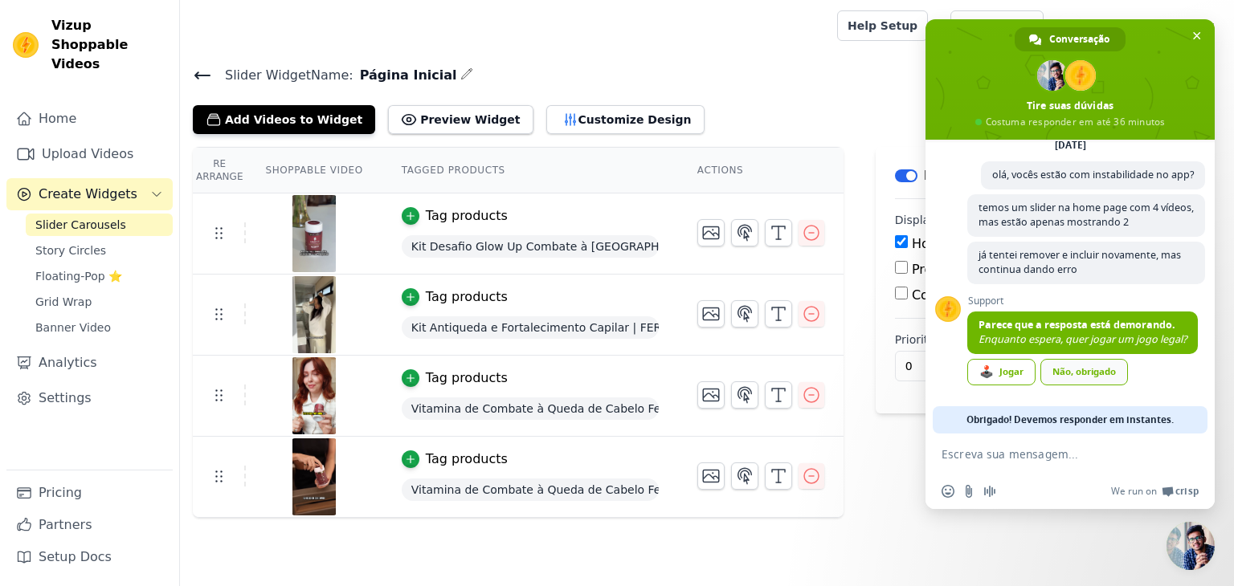
click at [1116, 370] on link "Não, obrigado" at bounding box center [1084, 372] width 88 height 27
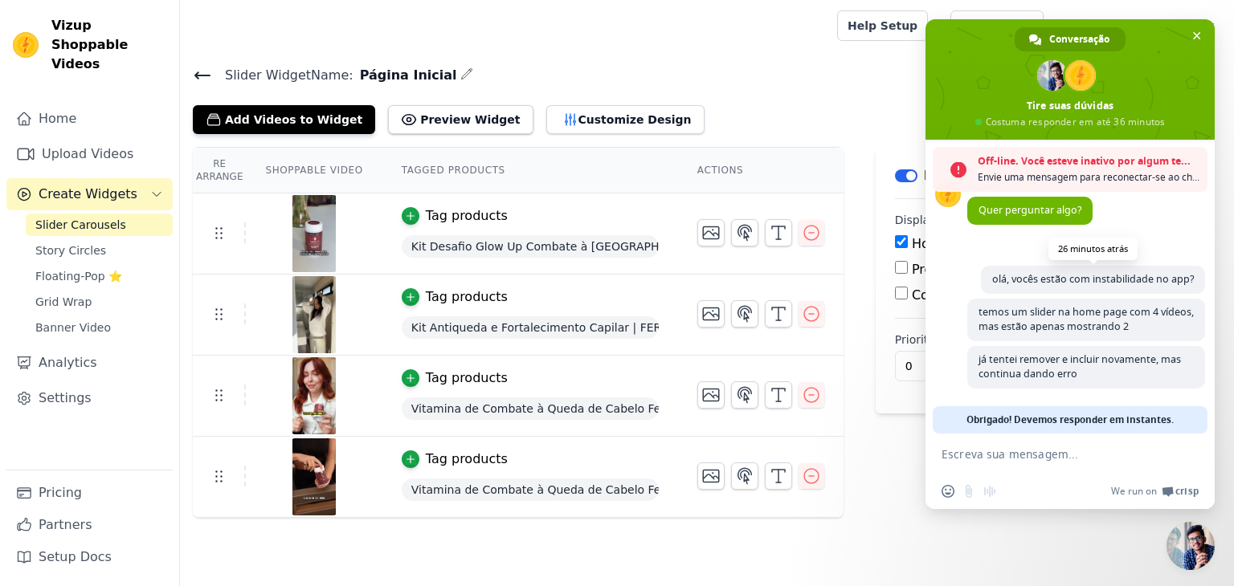
scroll to position [0, 0]
